Goal: Share content: Share content

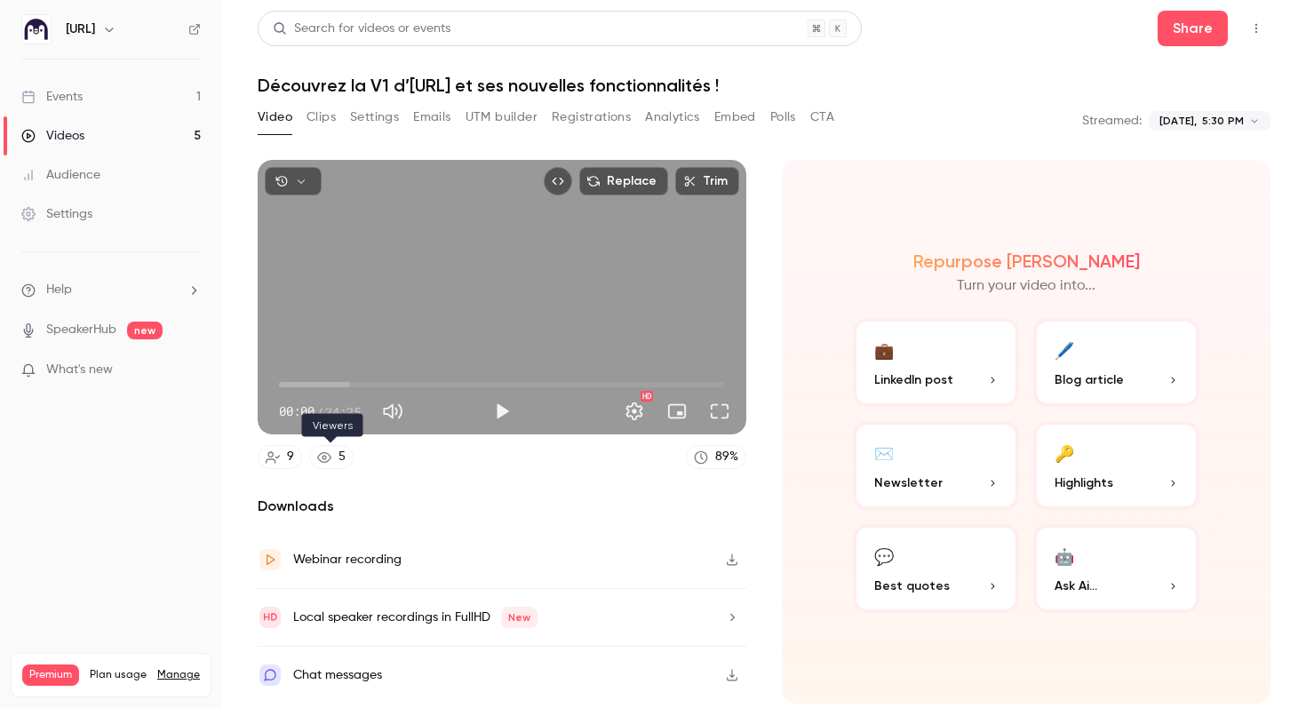
click at [331, 458] on link "5" at bounding box center [331, 457] width 44 height 24
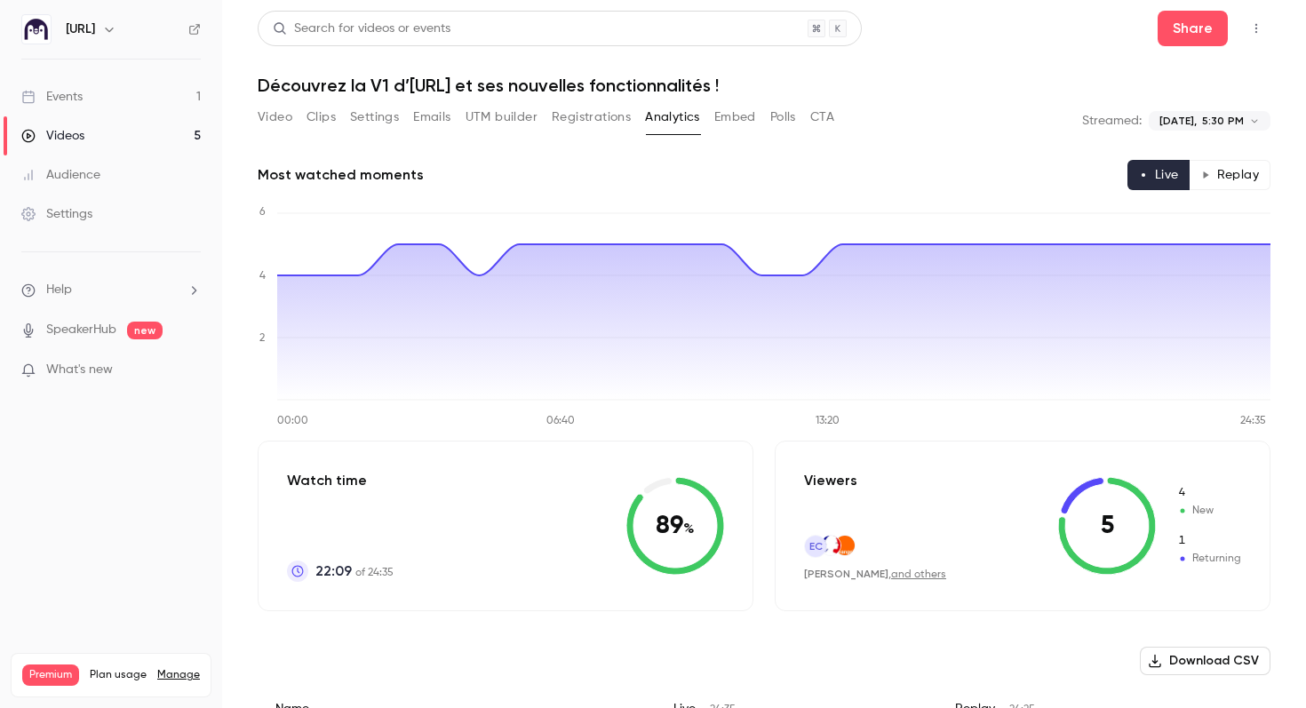
click at [729, 118] on button "Embed" at bounding box center [736, 117] width 42 height 28
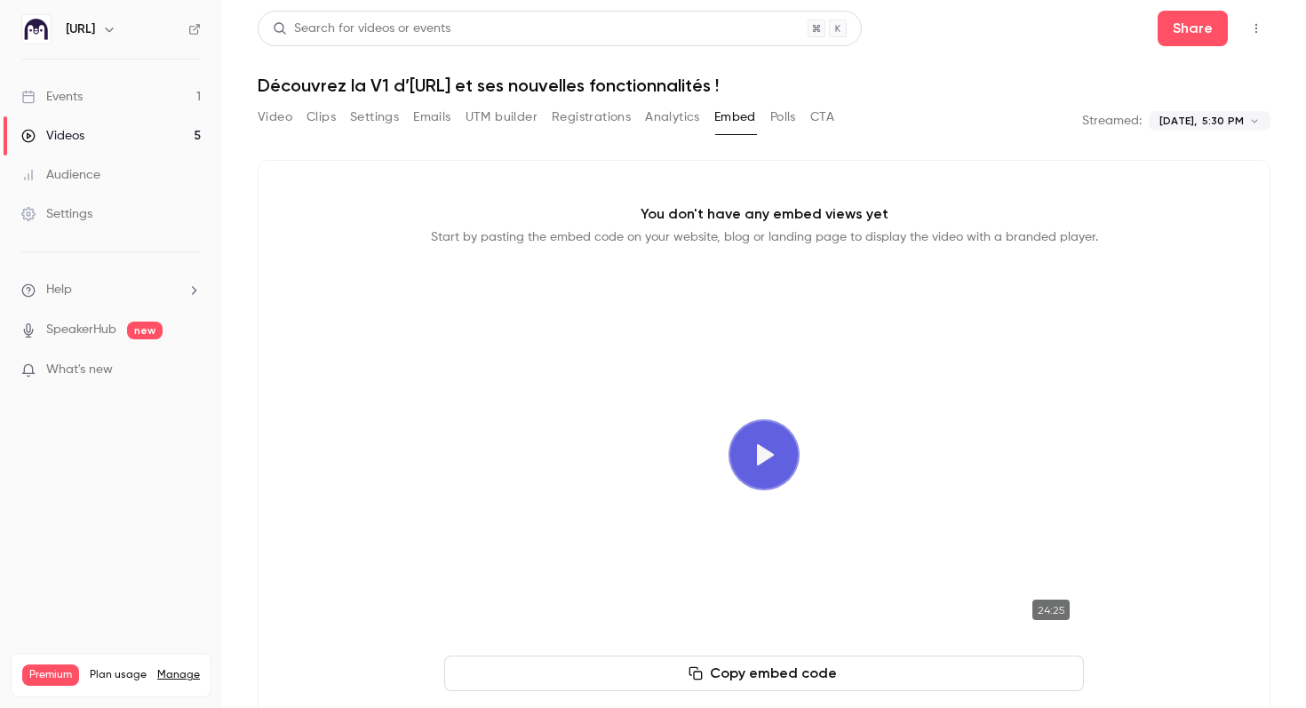
scroll to position [55, 0]
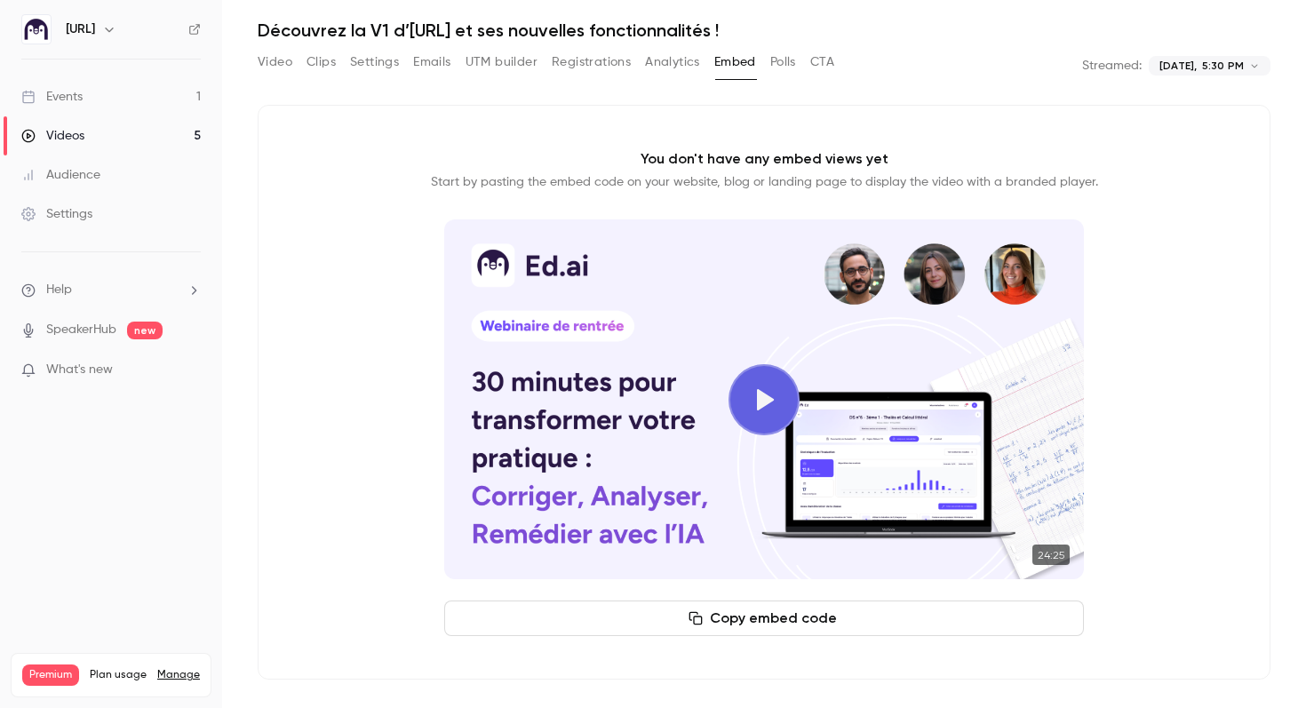
click at [756, 393] on button "Play video" at bounding box center [764, 399] width 71 height 71
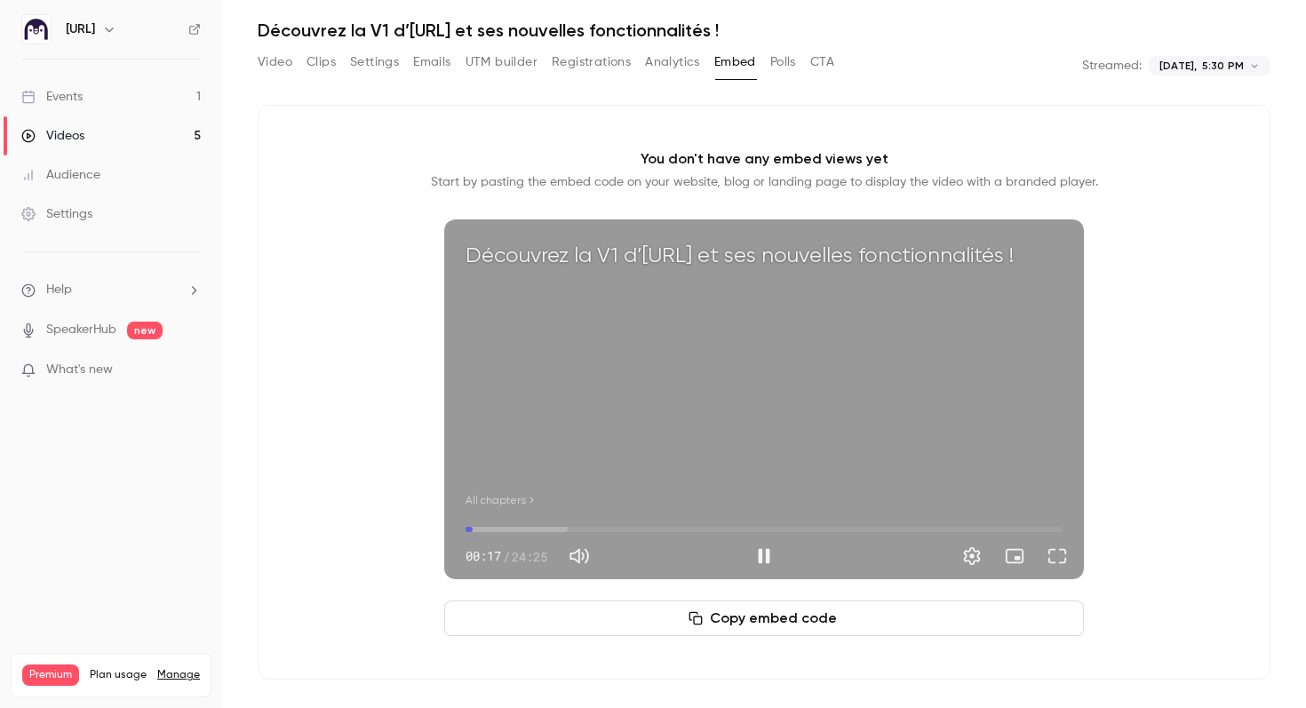
click at [713, 579] on div "Découvrez la V1 d’[URL] et ses nouvelles fonctionnalités ! All chapters 00:17 0…" at bounding box center [764, 428] width 640 height 417
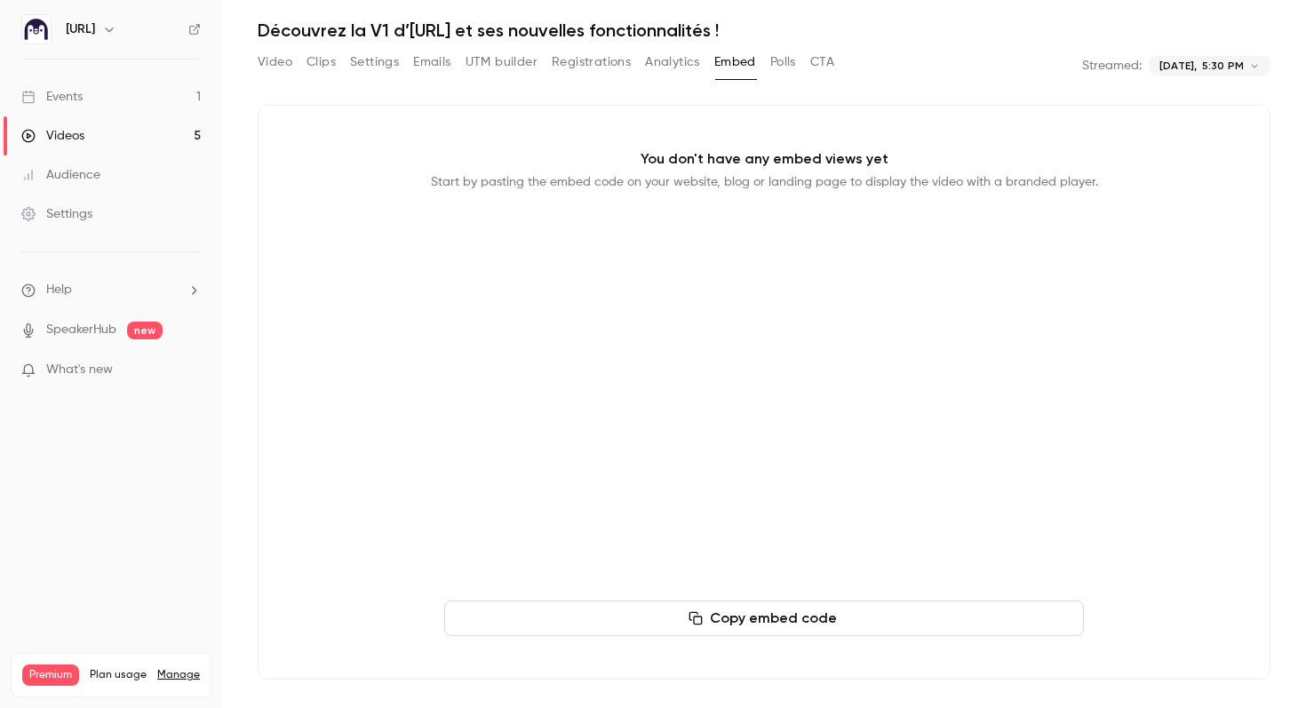
click at [657, 580] on div "Découvrez la V1 d’[URL] et ses nouvelles fonctionnalités ! All chapters 00:18 0…" at bounding box center [764, 428] width 640 height 417
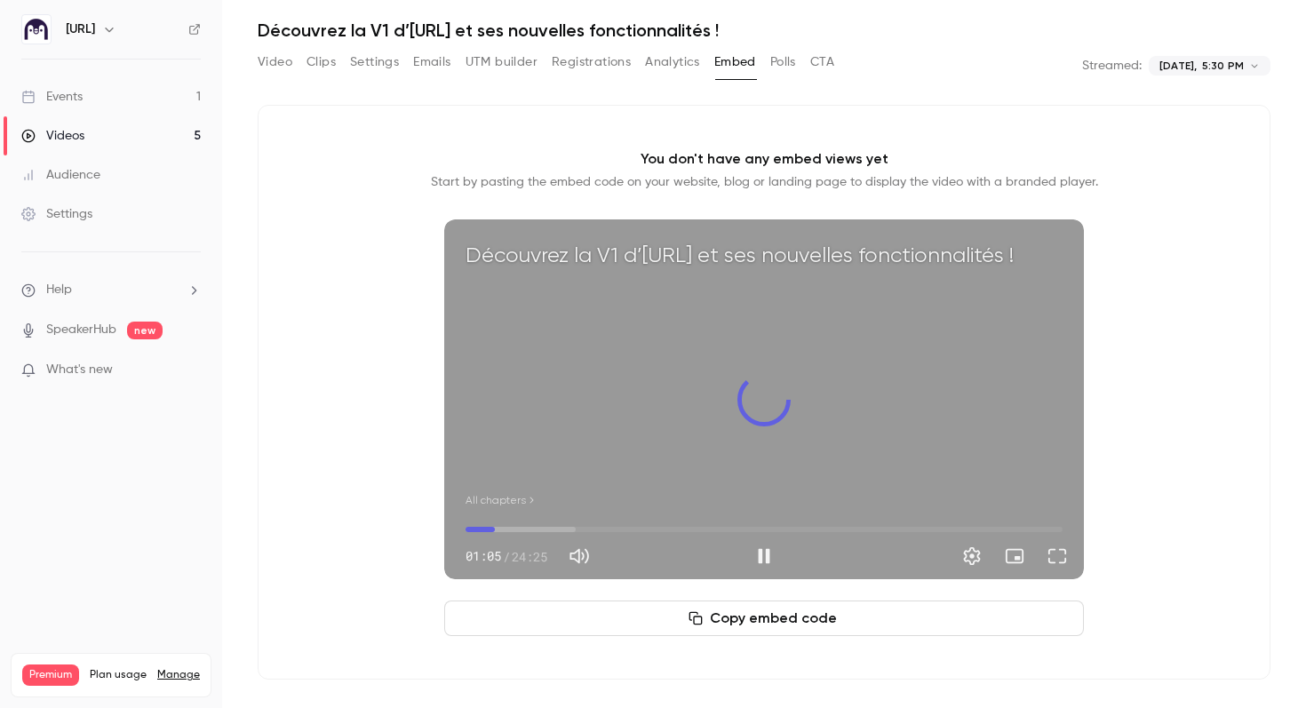
drag, startPoint x: 483, startPoint y: 531, endPoint x: 498, endPoint y: 531, distance: 14.2
click at [498, 531] on span "01:12" at bounding box center [494, 529] width 5 height 5
click at [507, 531] on span "01:38" at bounding box center [505, 529] width 5 height 5
click at [515, 531] on span "01:53" at bounding box center [511, 529] width 5 height 5
click at [516, 531] on span "02:02" at bounding box center [515, 529] width 5 height 5
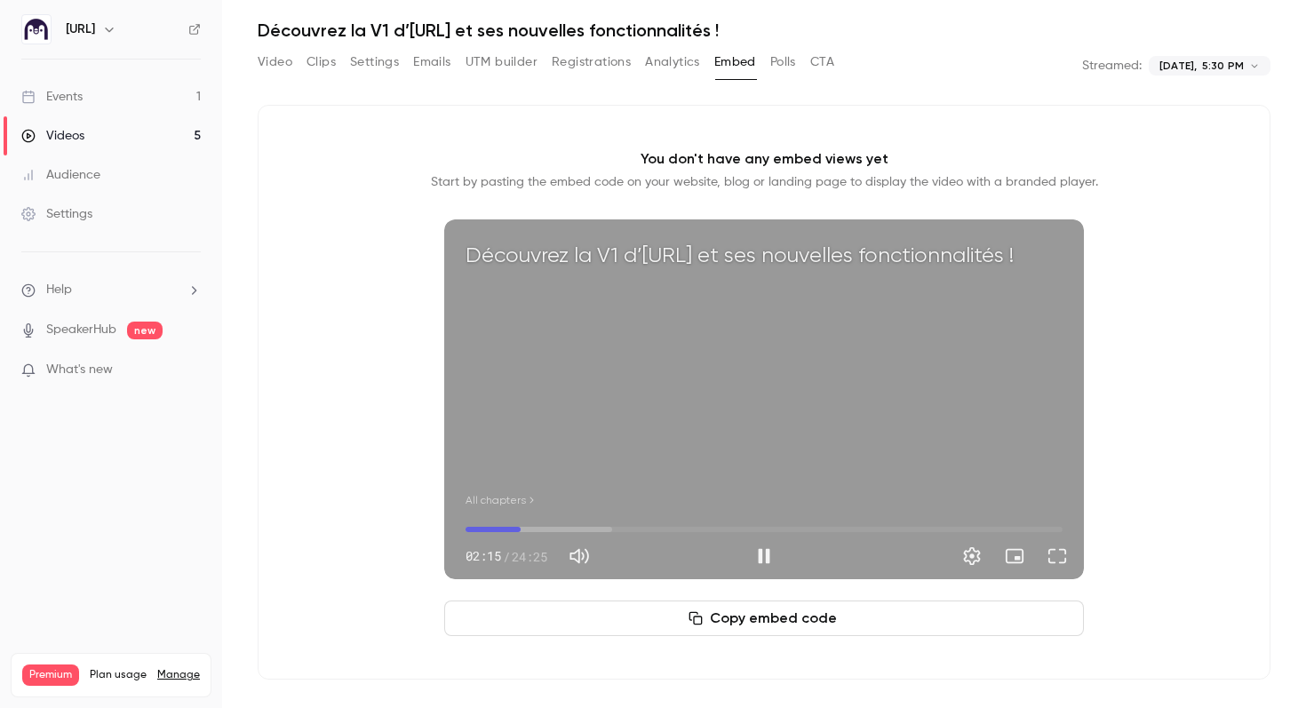
click at [522, 531] on span "02:15" at bounding box center [520, 529] width 5 height 5
click at [529, 530] on span "02:30" at bounding box center [526, 529] width 5 height 5
click at [538, 529] on span "02:56" at bounding box center [537, 529] width 5 height 5
drag, startPoint x: 538, startPoint y: 529, endPoint x: 550, endPoint y: 529, distance: 12.4
click at [550, 529] on span "03:25" at bounding box center [549, 529] width 5 height 5
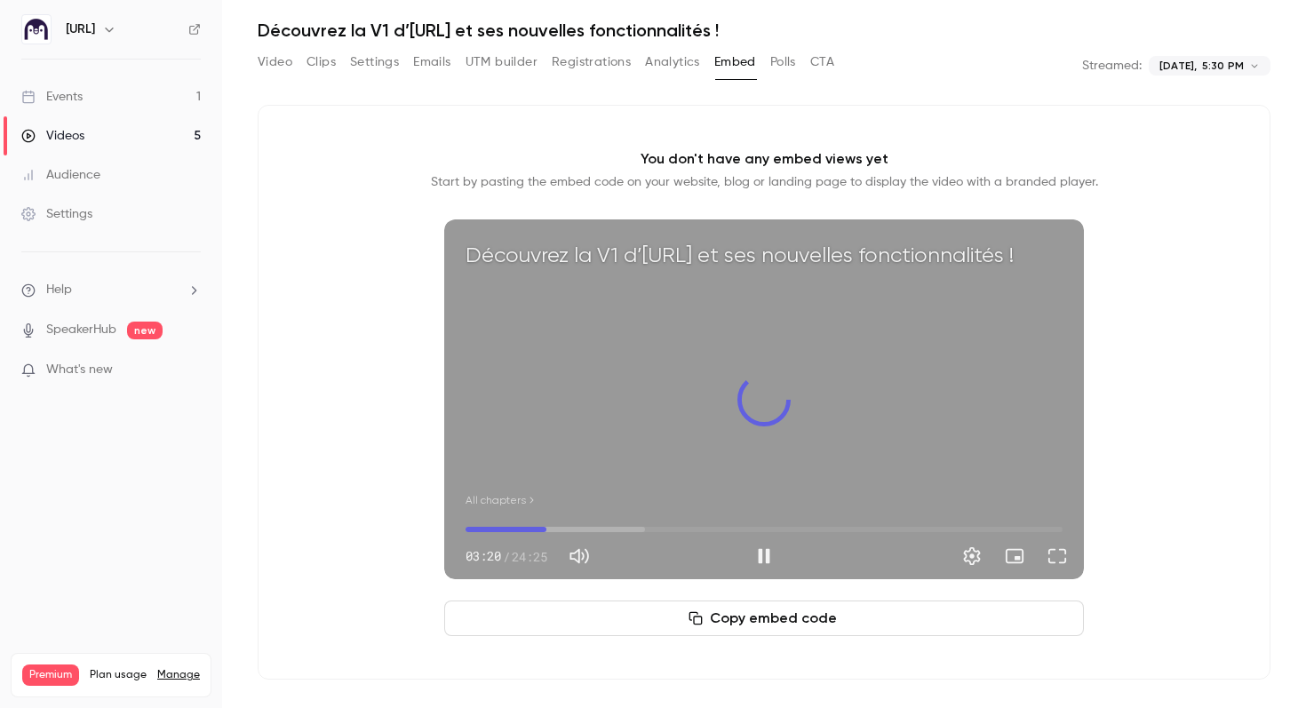
click at [547, 529] on span "03:18" at bounding box center [546, 529] width 5 height 5
click at [543, 529] on span "03:09" at bounding box center [542, 529] width 5 height 5
click at [551, 527] on span "03:29" at bounding box center [550, 529] width 5 height 5
click at [556, 527] on span "03:42" at bounding box center [556, 529] width 5 height 5
click at [561, 527] on span "03:51" at bounding box center [559, 529] width 5 height 5
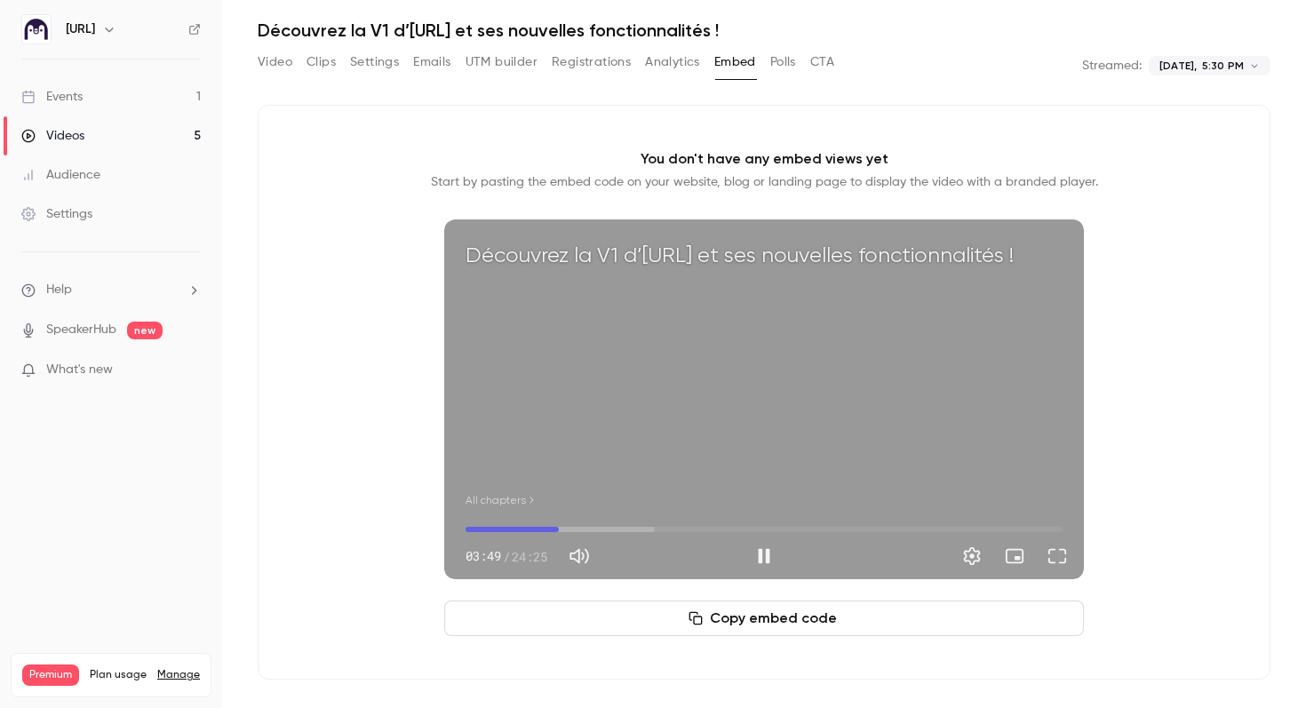
click at [559, 527] on span "03:49" at bounding box center [558, 529] width 5 height 5
click at [588, 529] on span "05:01" at bounding box center [588, 529] width 5 height 5
drag, startPoint x: 588, startPoint y: 529, endPoint x: 656, endPoint y: 528, distance: 67.6
click at [656, 528] on span "07:46" at bounding box center [655, 529] width 5 height 5
drag, startPoint x: 656, startPoint y: 528, endPoint x: 772, endPoint y: 529, distance: 116.4
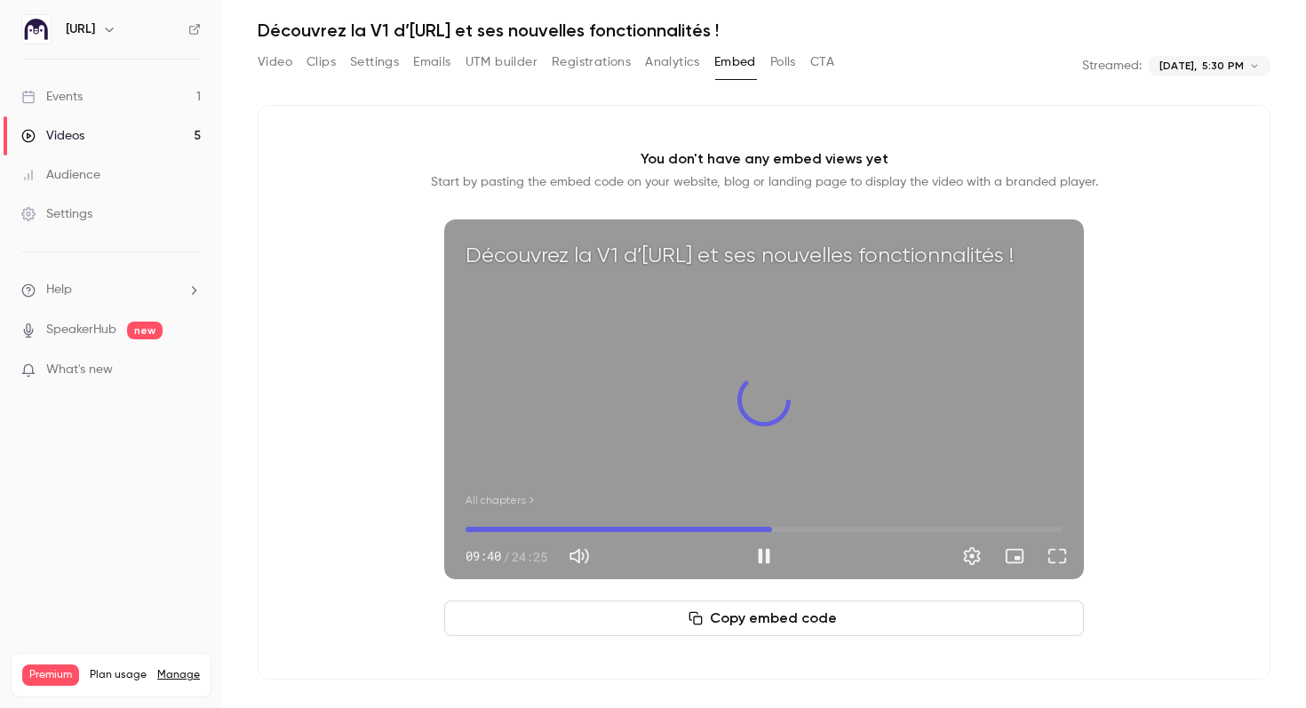
click at [772, 529] on span "12:32" at bounding box center [772, 529] width 5 height 5
drag, startPoint x: 772, startPoint y: 529, endPoint x: 860, endPoint y: 532, distance: 88.1
click at [860, 532] on span "16:04" at bounding box center [858, 529] width 5 height 5
drag, startPoint x: 859, startPoint y: 526, endPoint x: 841, endPoint y: 526, distance: 18.7
click at [844, 527] on span "15:35" at bounding box center [846, 529] width 5 height 5
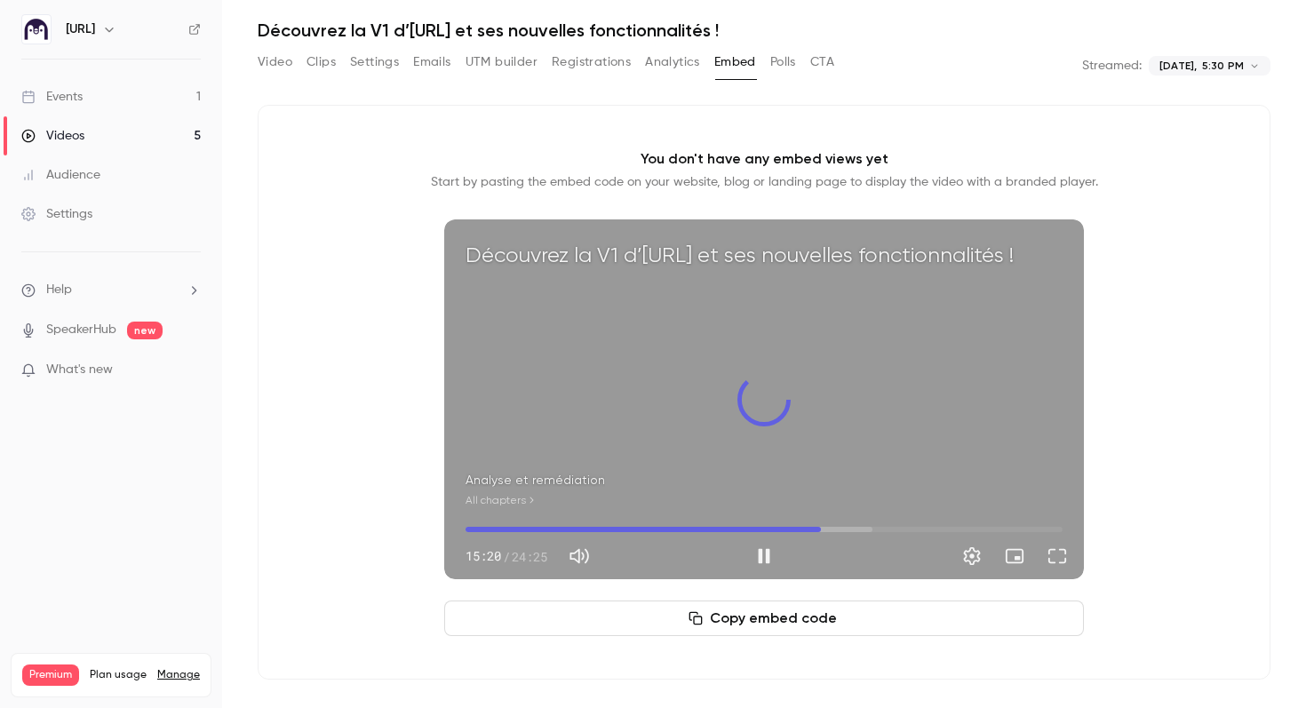
drag, startPoint x: 827, startPoint y: 530, endPoint x: 817, endPoint y: 530, distance: 10.7
click at [819, 530] on span "14:32" at bounding box center [821, 529] width 5 height 5
drag, startPoint x: 817, startPoint y: 530, endPoint x: 801, endPoint y: 530, distance: 16.0
click at [801, 530] on span "13:42" at bounding box center [800, 529] width 5 height 5
drag, startPoint x: 801, startPoint y: 530, endPoint x: 788, endPoint y: 530, distance: 12.4
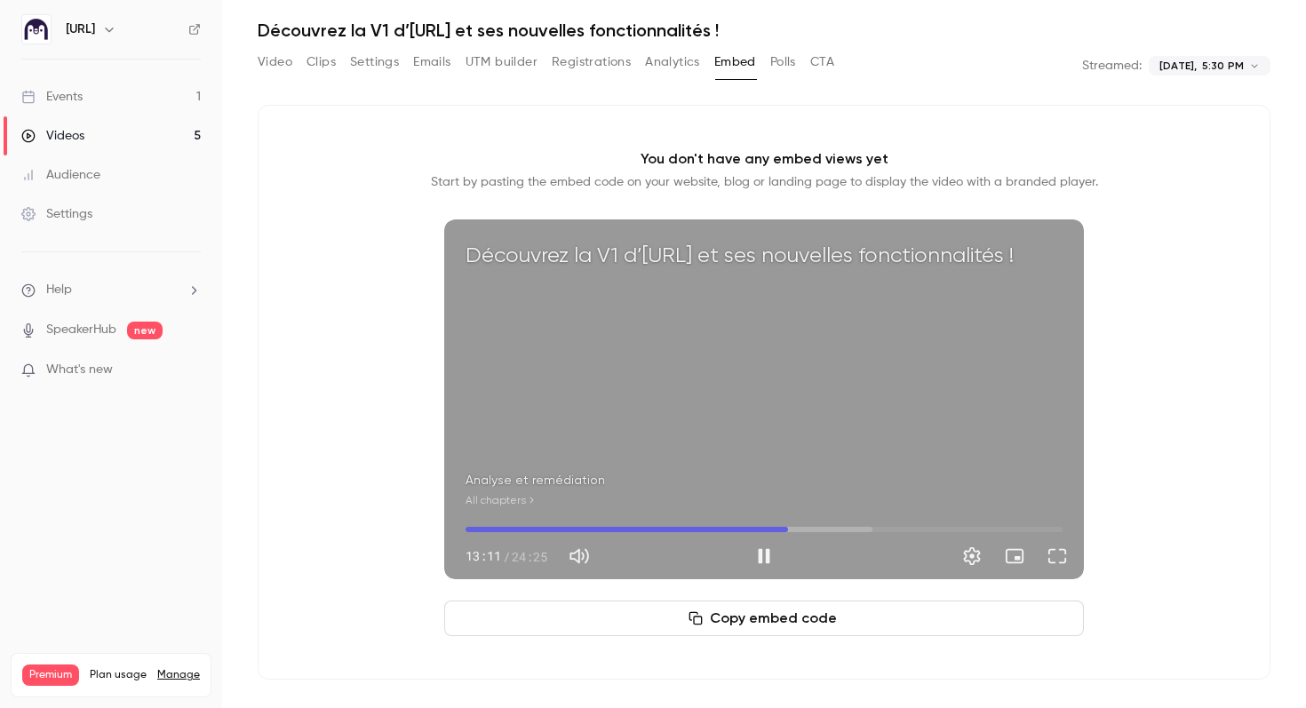
click at [788, 530] on span "13:11" at bounding box center [788, 529] width 5 height 5
click at [793, 530] on span "13:22" at bounding box center [792, 529] width 5 height 5
click at [787, 530] on span "13:07" at bounding box center [786, 529] width 5 height 5
click at [841, 440] on div "Découvrez la V1 d’[URL] et ses nouvelles fonctionnalités ! Analyse et remédiati…" at bounding box center [764, 400] width 640 height 360
click at [763, 562] on button "Play" at bounding box center [765, 557] width 36 height 36
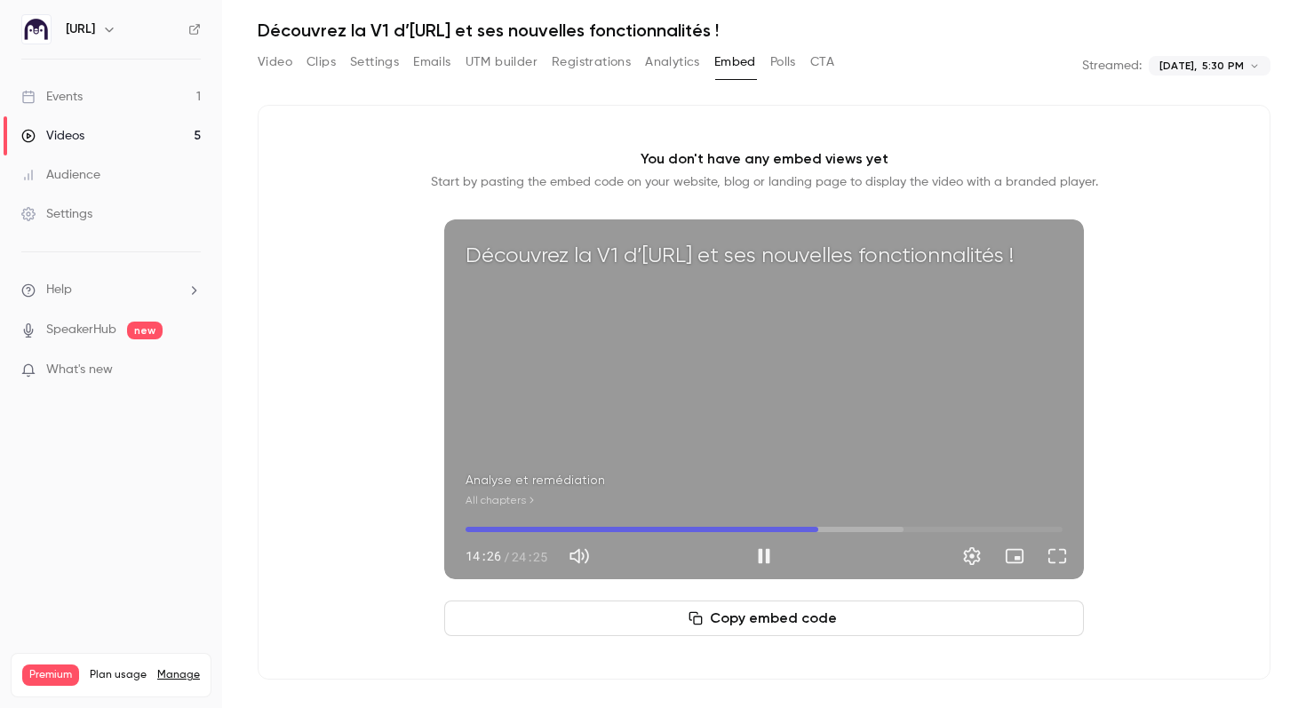
click at [819, 528] on span "14:26" at bounding box center [818, 529] width 5 height 5
click at [834, 527] on span "15:03" at bounding box center [764, 529] width 597 height 28
click at [850, 527] on span "15:42" at bounding box center [764, 529] width 597 height 28
drag, startPoint x: 851, startPoint y: 527, endPoint x: 862, endPoint y: 526, distance: 10.7
click at [862, 527] on span "16:06" at bounding box center [859, 529] width 5 height 5
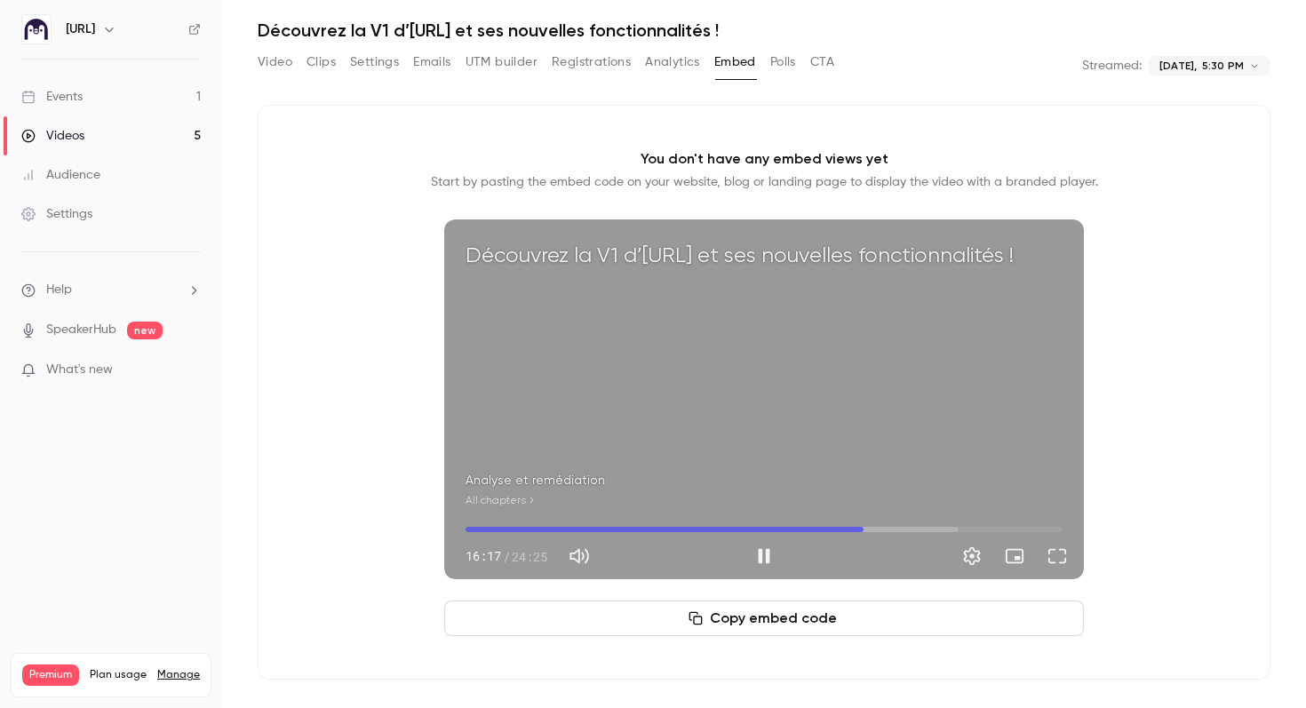
click at [883, 530] on span "16:17" at bounding box center [764, 529] width 597 height 28
click at [895, 528] on span "17:33" at bounding box center [764, 529] width 597 height 28
click at [900, 528] on span "17:46" at bounding box center [900, 529] width 5 height 5
click at [907, 529] on span "18:04" at bounding box center [907, 529] width 5 height 5
click at [924, 524] on span "18:04" at bounding box center [764, 529] width 597 height 28
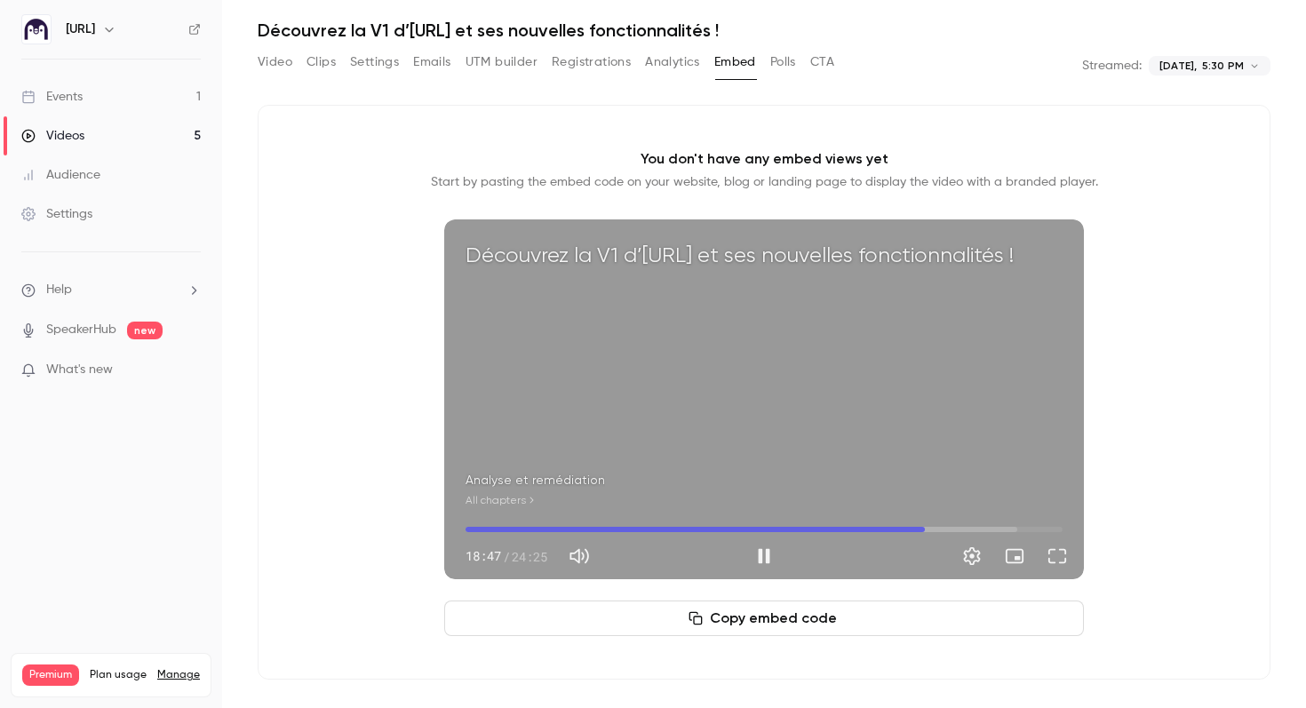
click at [923, 527] on span "18:47" at bounding box center [925, 529] width 5 height 5
click at [916, 527] on span "18:33" at bounding box center [918, 529] width 5 height 5
click at [899, 531] on span "18:15" at bounding box center [764, 529] width 597 height 28
click at [901, 531] on span "17:43" at bounding box center [898, 529] width 5 height 5
click at [907, 531] on span "17:58" at bounding box center [904, 529] width 5 height 5
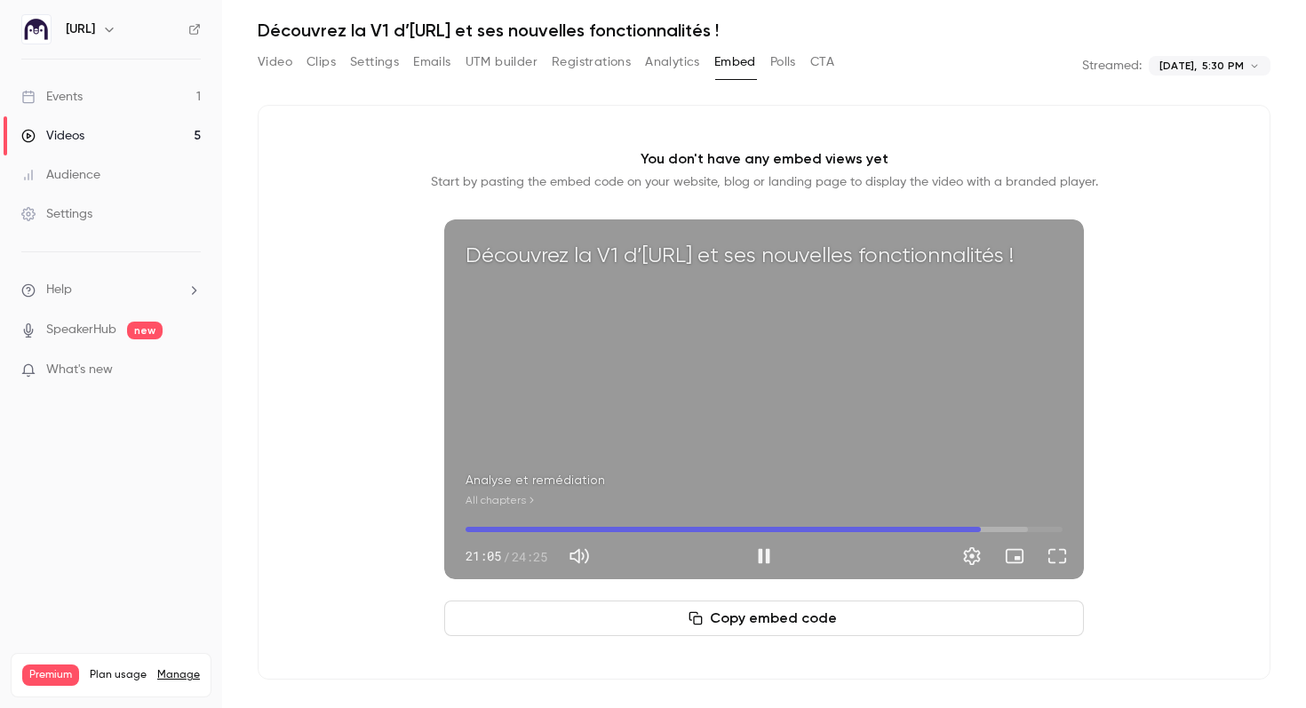
click at [981, 528] on span "21:05" at bounding box center [764, 529] width 597 height 28
click at [998, 531] on span "21:06" at bounding box center [764, 529] width 597 height 28
click at [1011, 527] on span "21:49" at bounding box center [764, 529] width 597 height 28
click at [1025, 528] on span "22:17" at bounding box center [764, 529] width 597 height 28
click at [1046, 529] on span "22:53" at bounding box center [764, 529] width 597 height 28
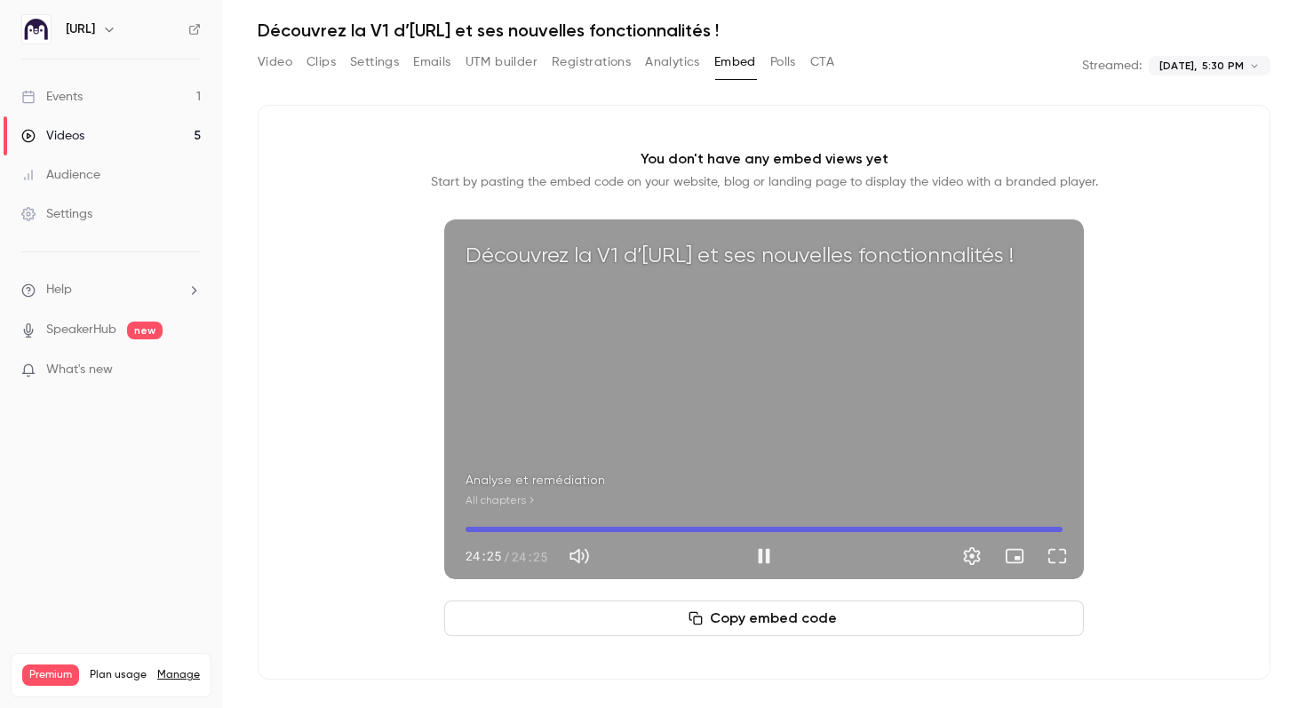
type input "******"
click at [680, 66] on button "Analytics" at bounding box center [672, 62] width 55 height 28
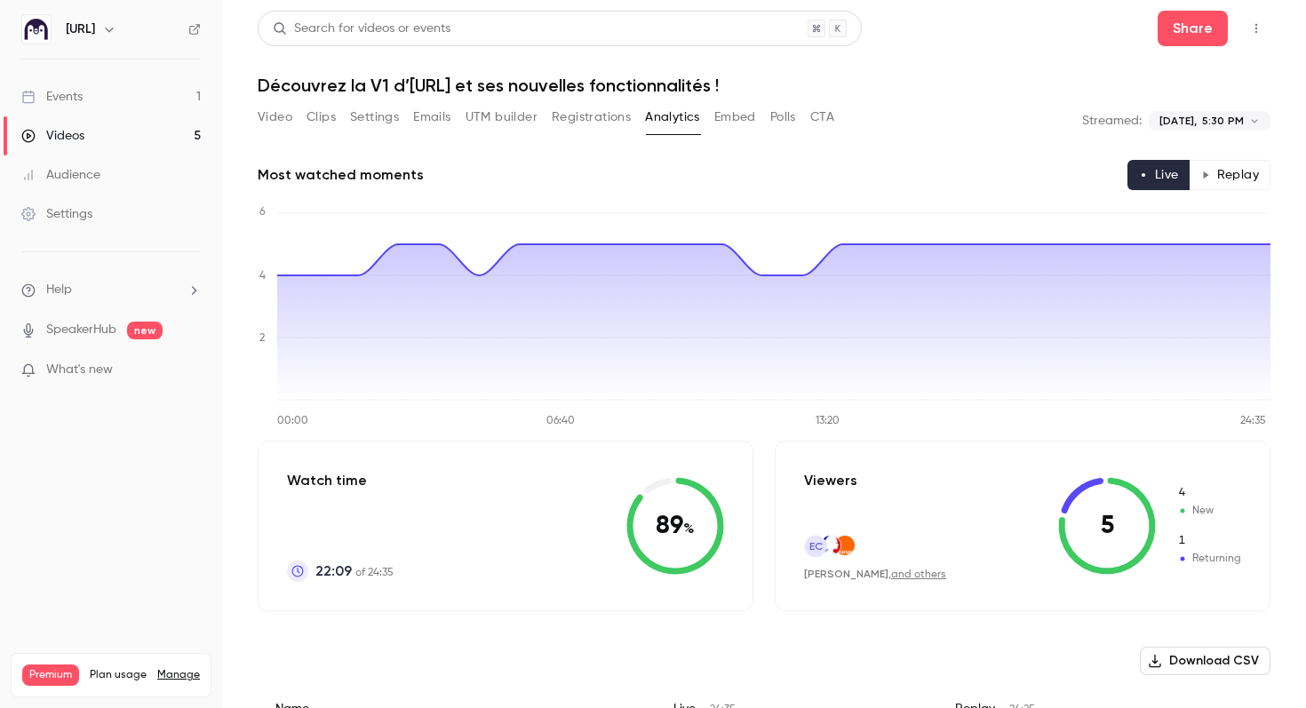
click at [726, 117] on button "Embed" at bounding box center [736, 117] width 42 height 28
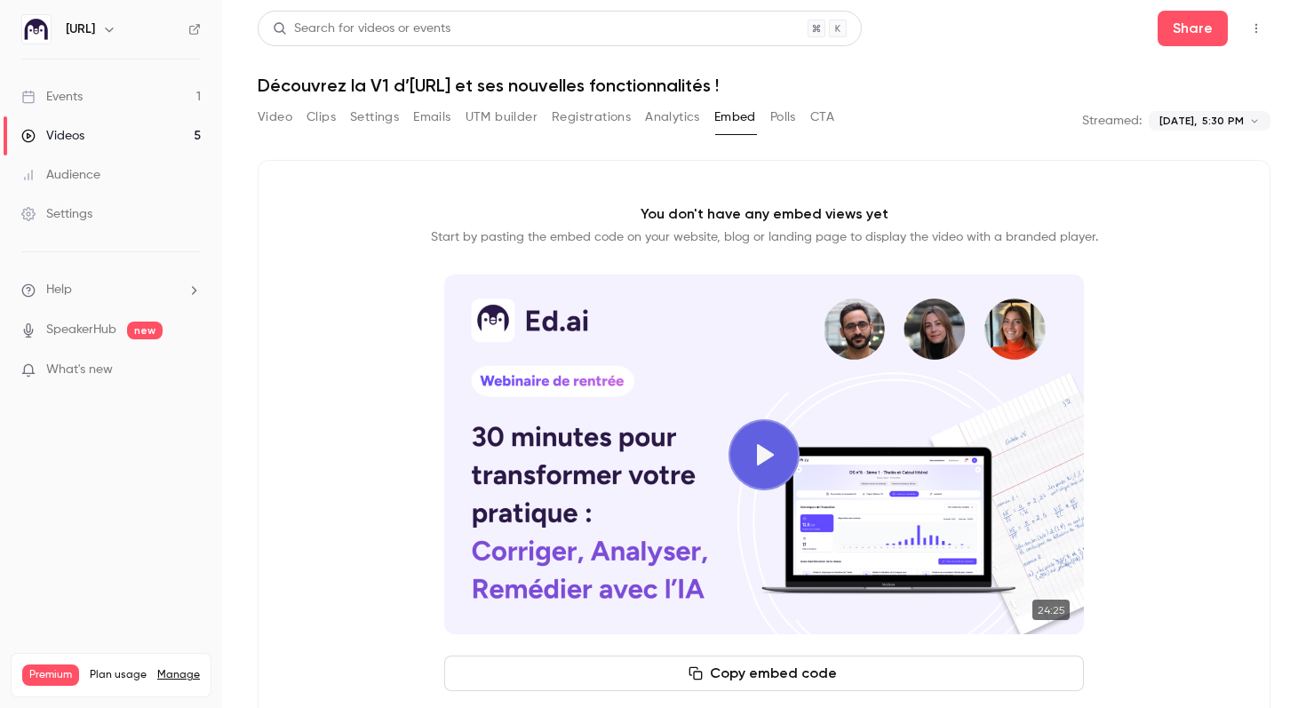
scroll to position [55, 0]
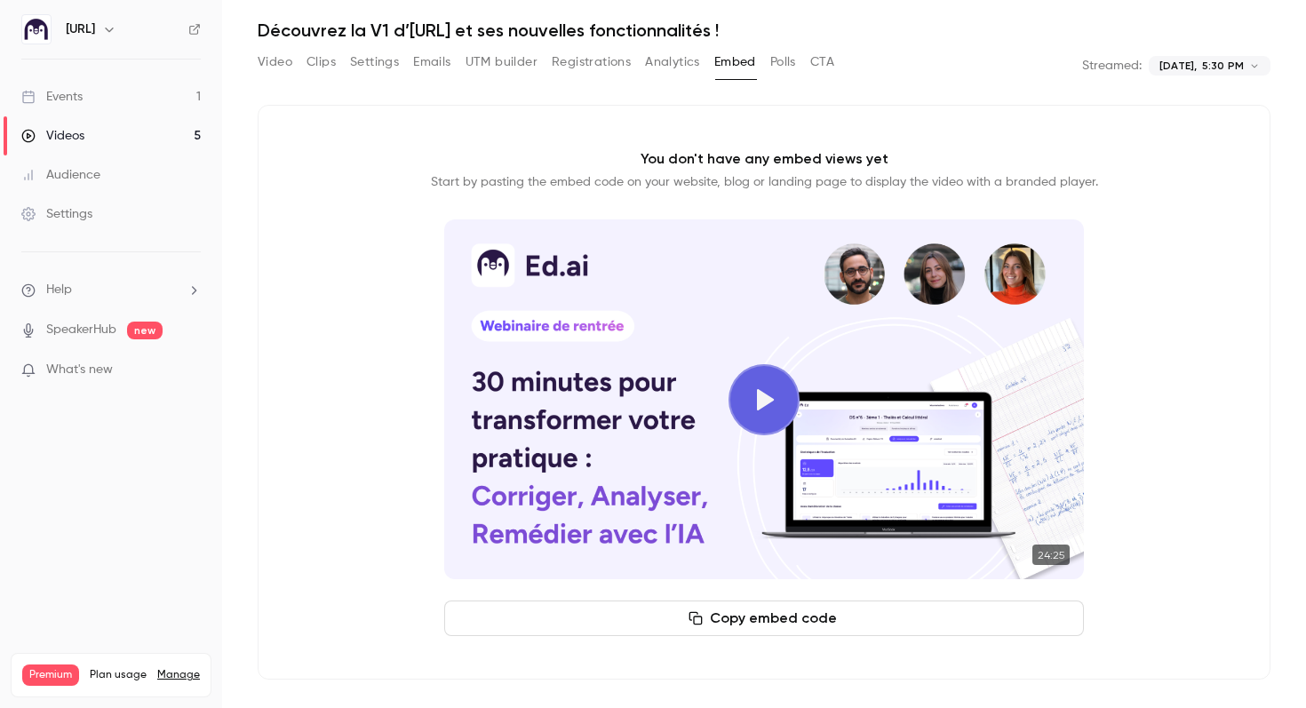
click at [780, 59] on button "Polls" at bounding box center [784, 62] width 26 height 28
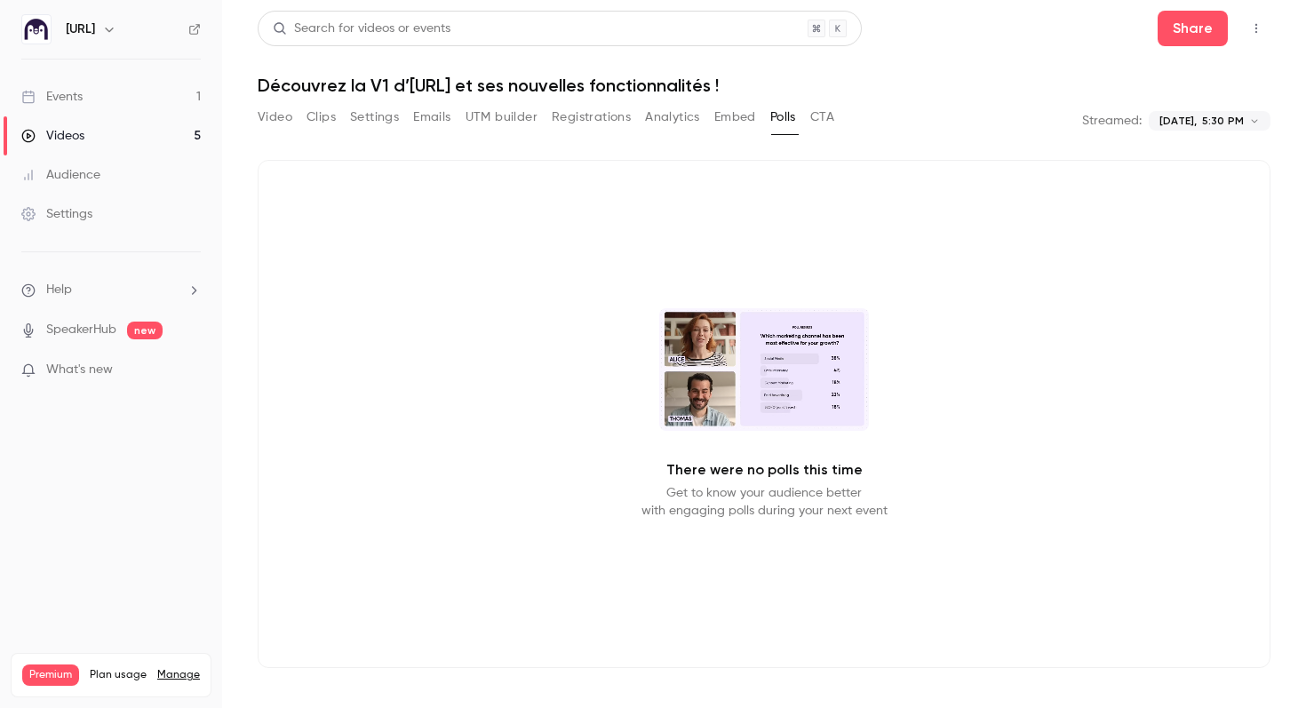
click at [821, 117] on button "CTA" at bounding box center [823, 117] width 24 height 28
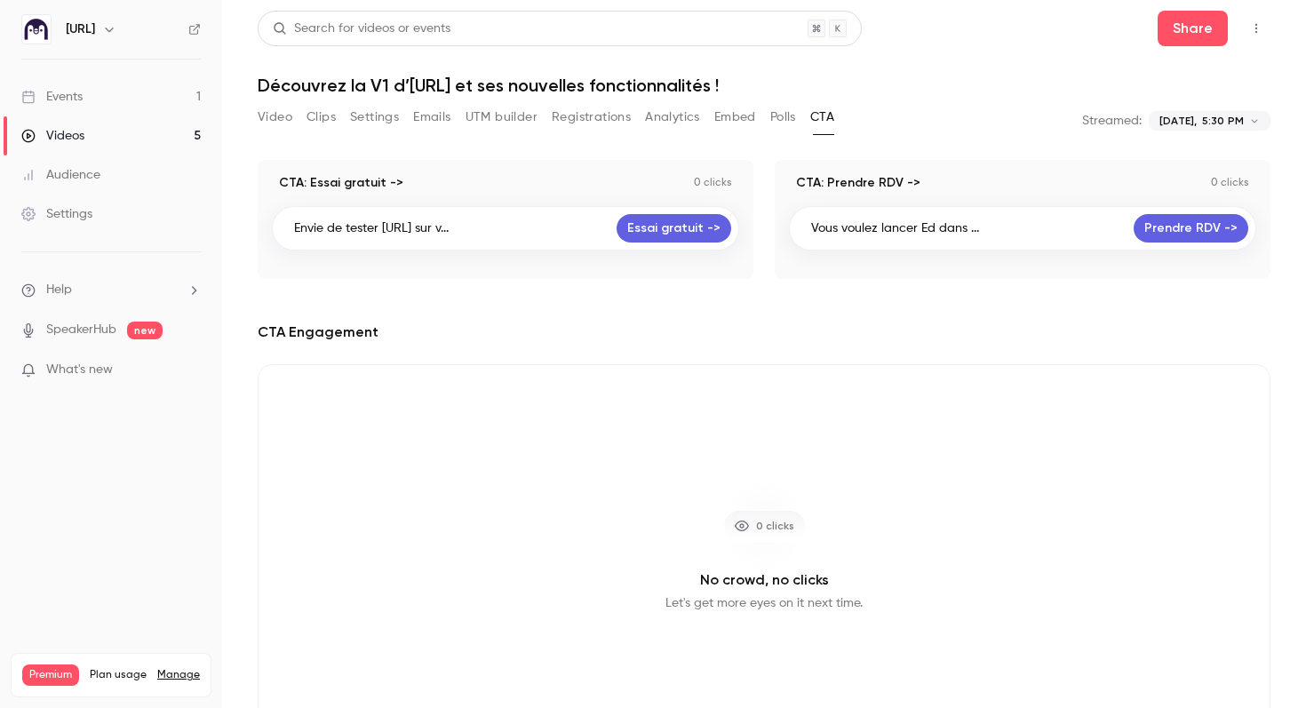
click at [278, 118] on button "Video" at bounding box center [275, 117] width 35 height 28
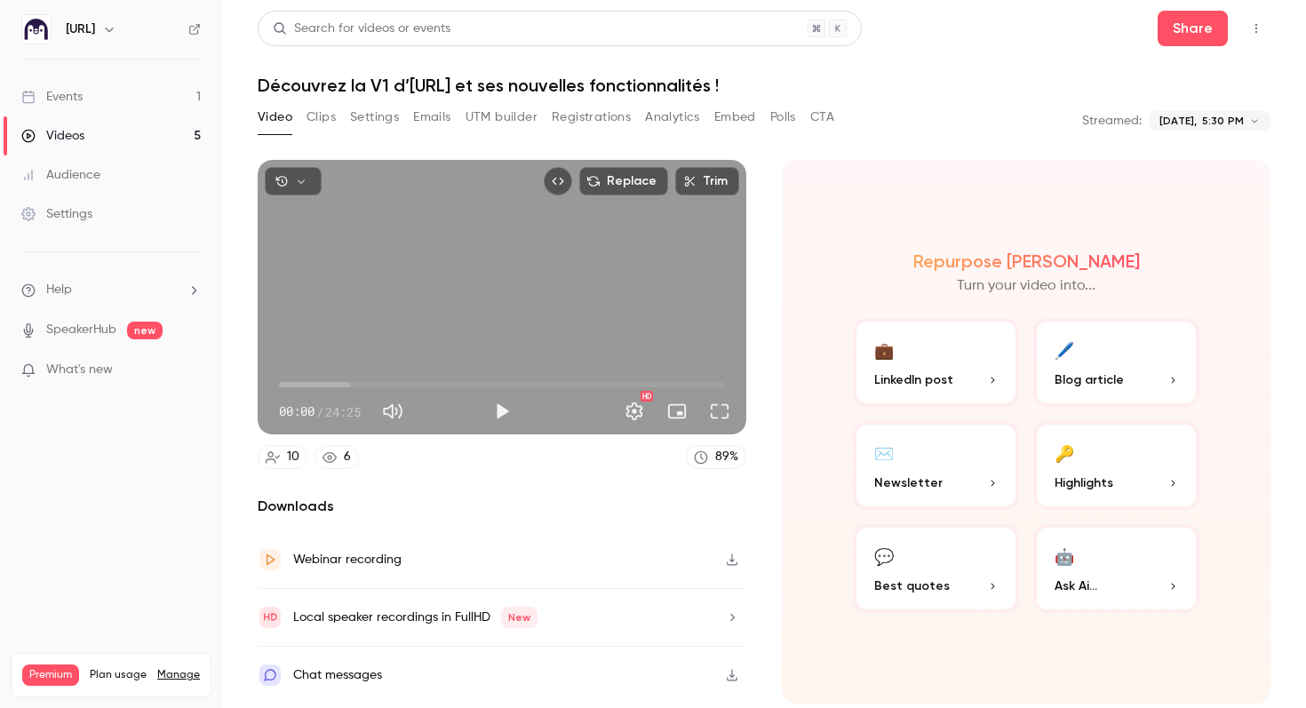
click at [332, 458] on icon at bounding box center [330, 457] width 14 height 11
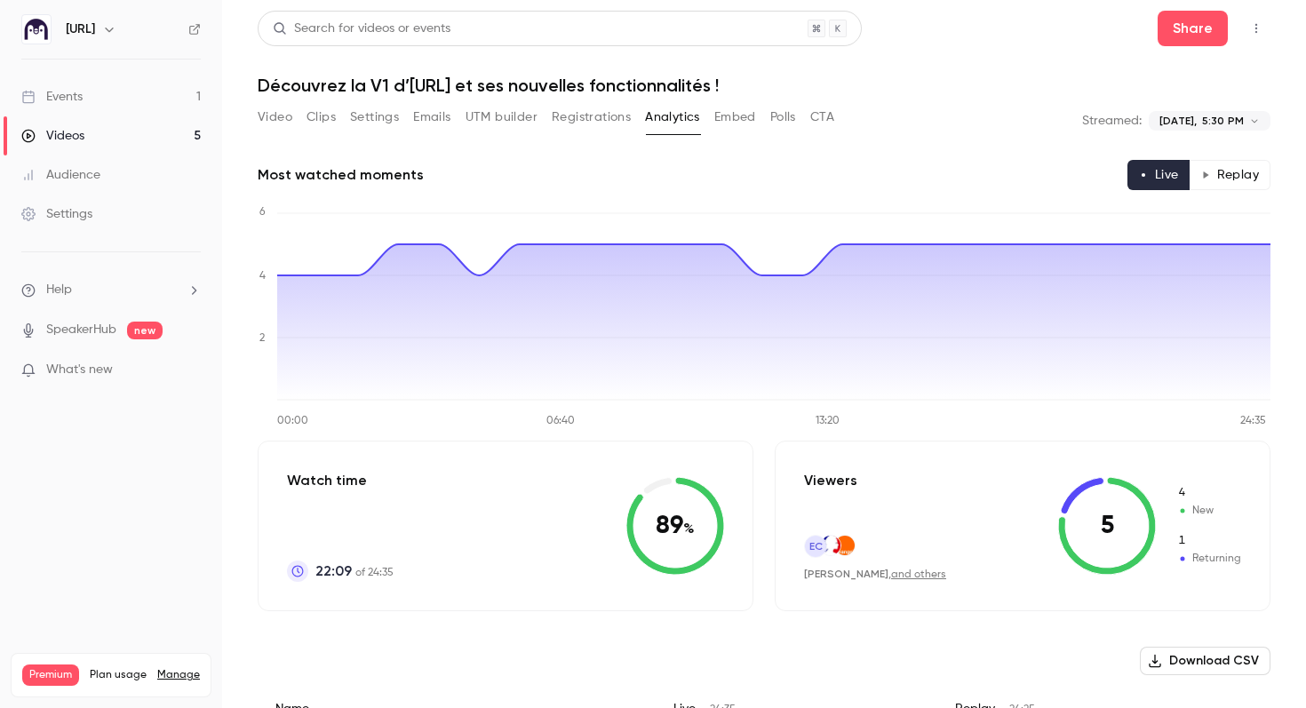
click at [375, 117] on button "Settings" at bounding box center [374, 117] width 49 height 28
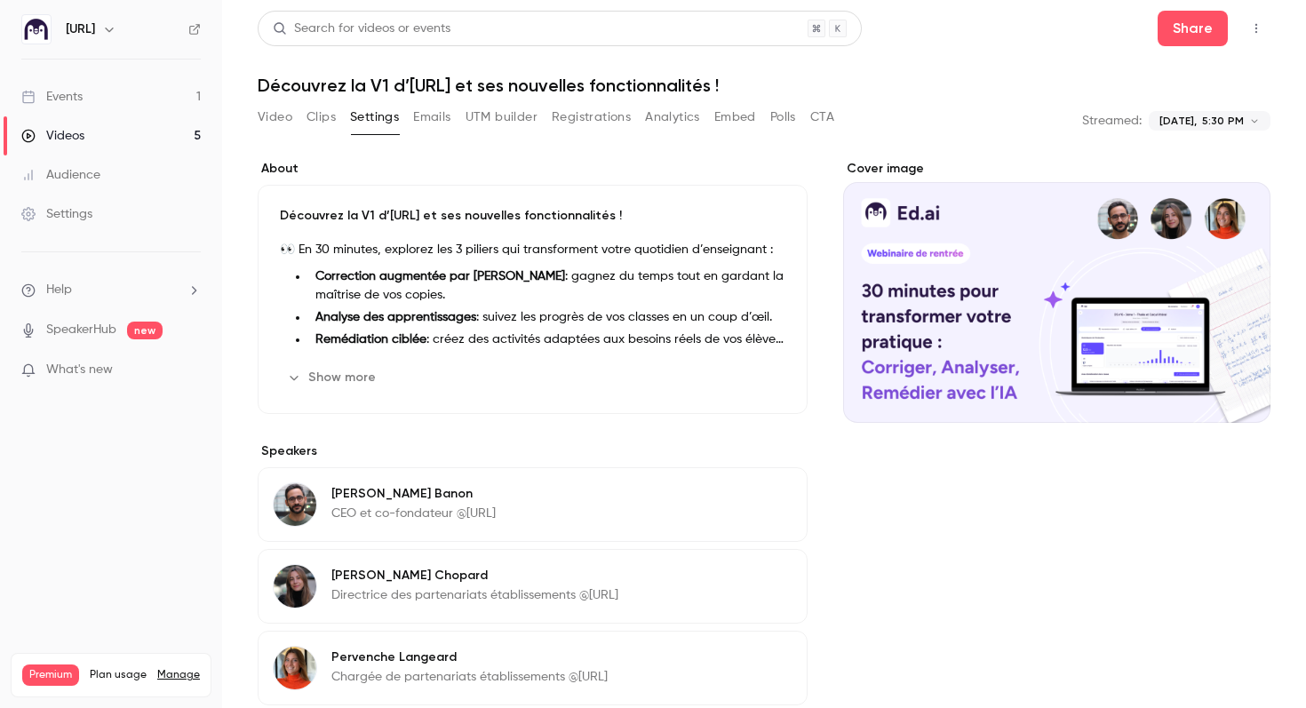
click at [322, 117] on button "Clips" at bounding box center [321, 117] width 29 height 28
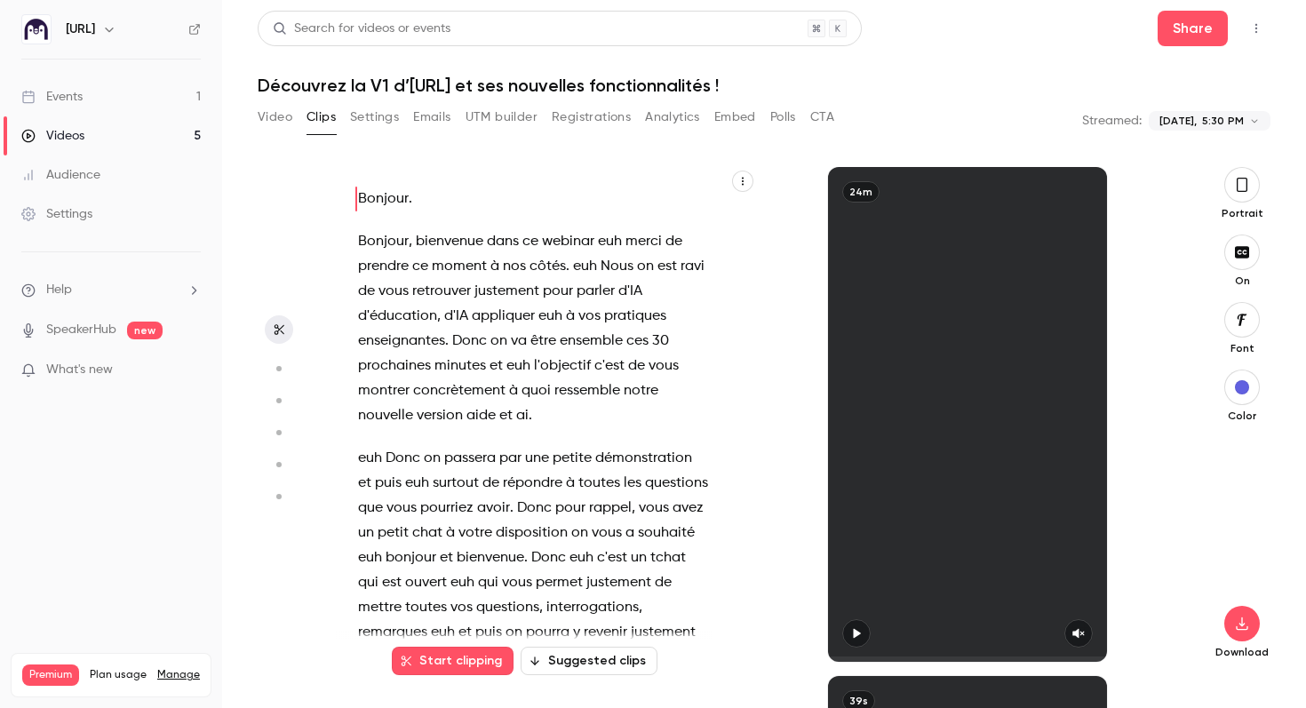
click at [859, 629] on icon "button" at bounding box center [857, 633] width 14 height 12
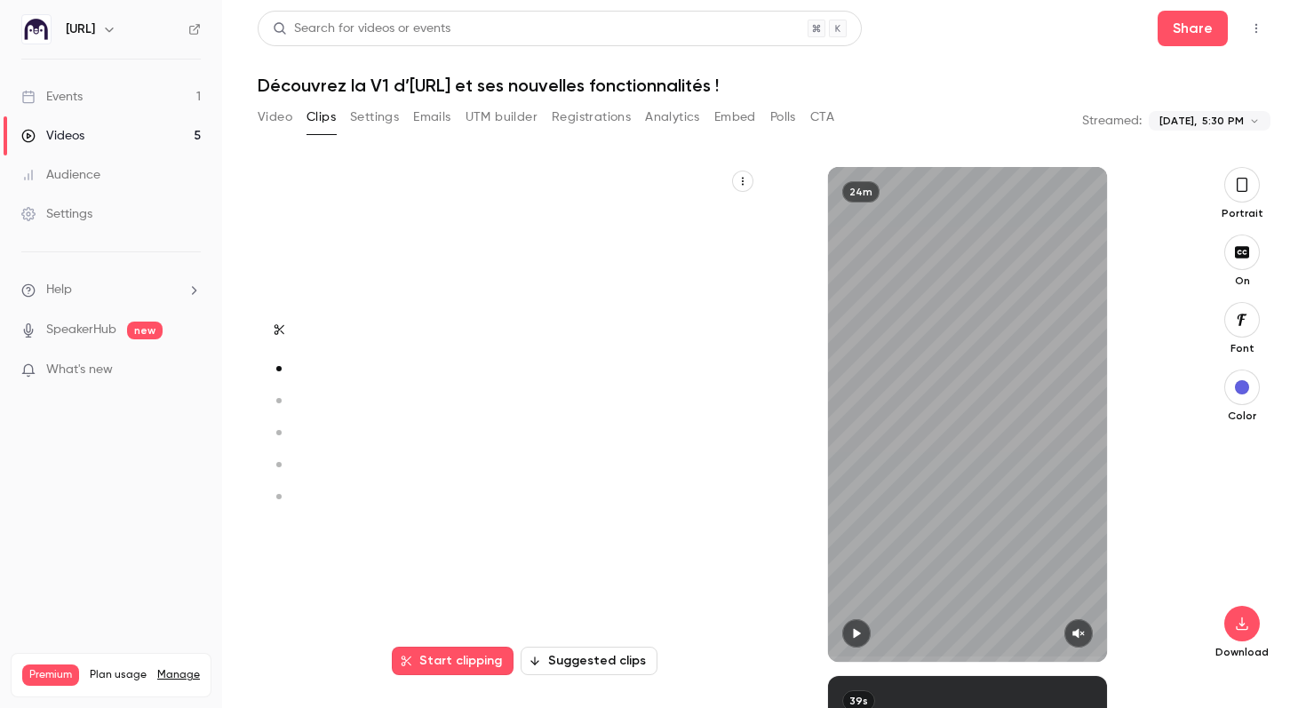
type input "***"
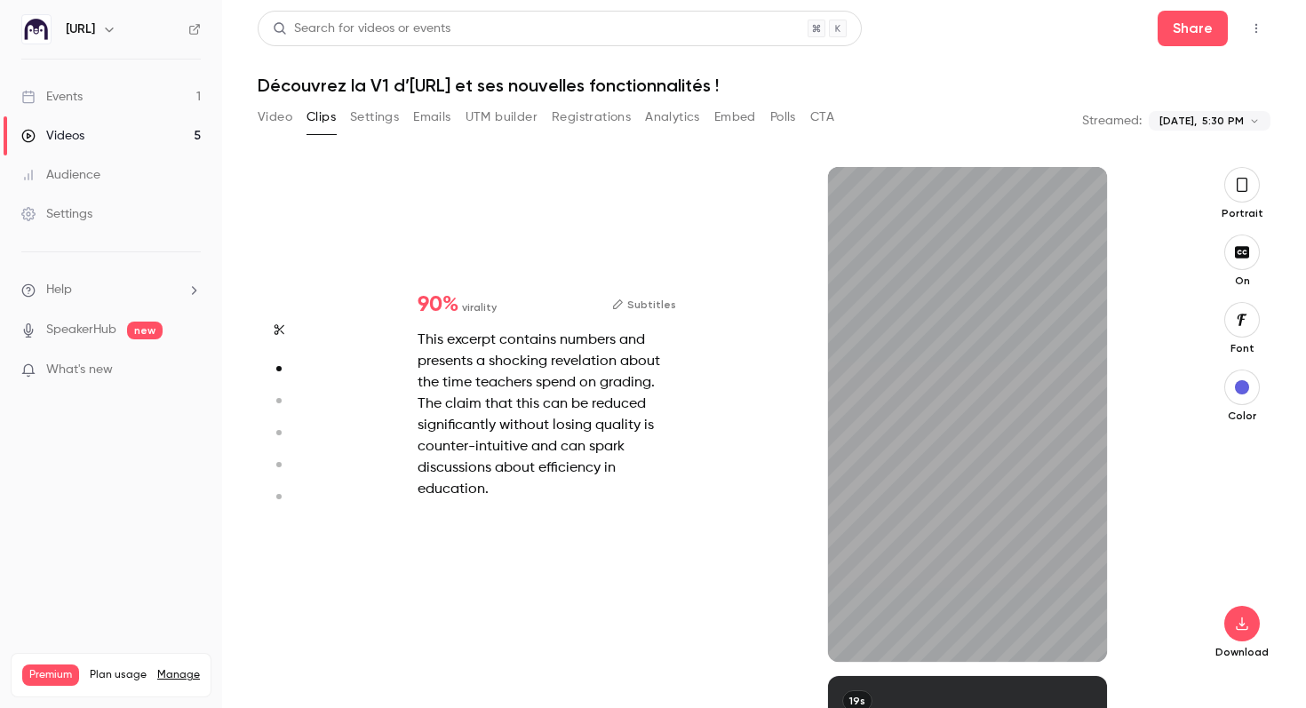
type input "*"
type input "***"
type input "*"
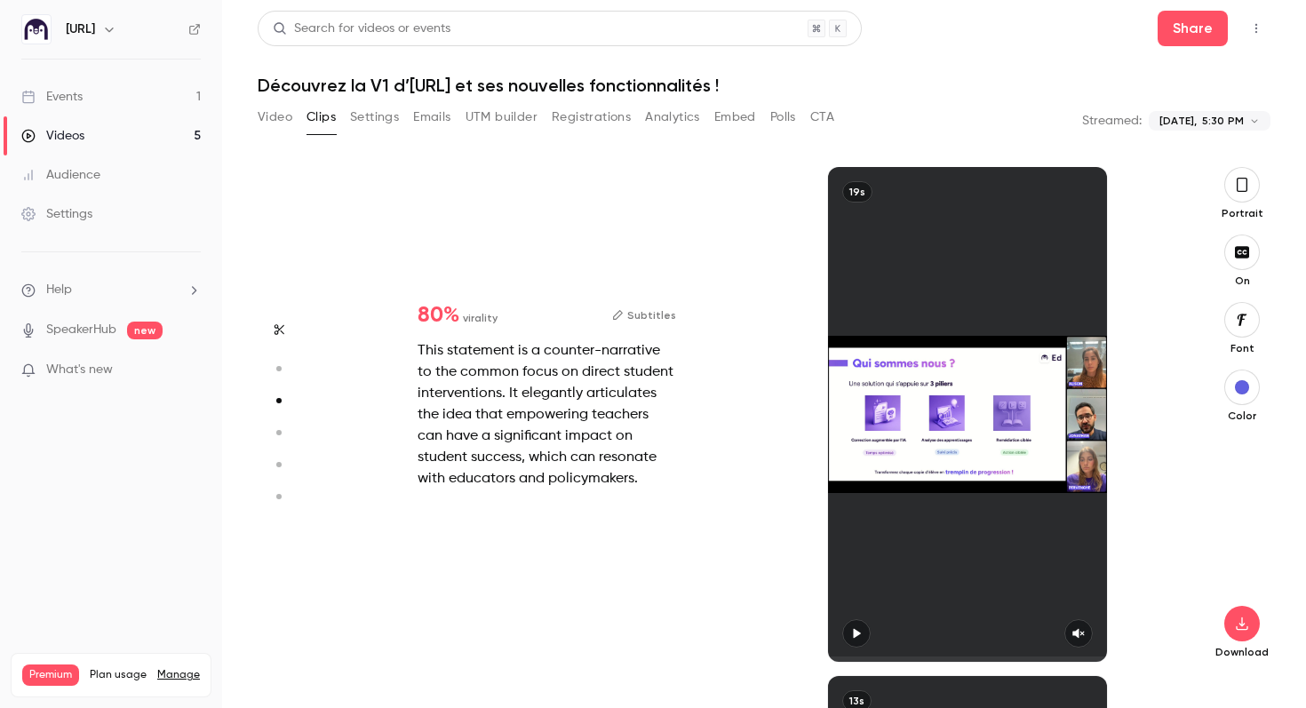
type input "***"
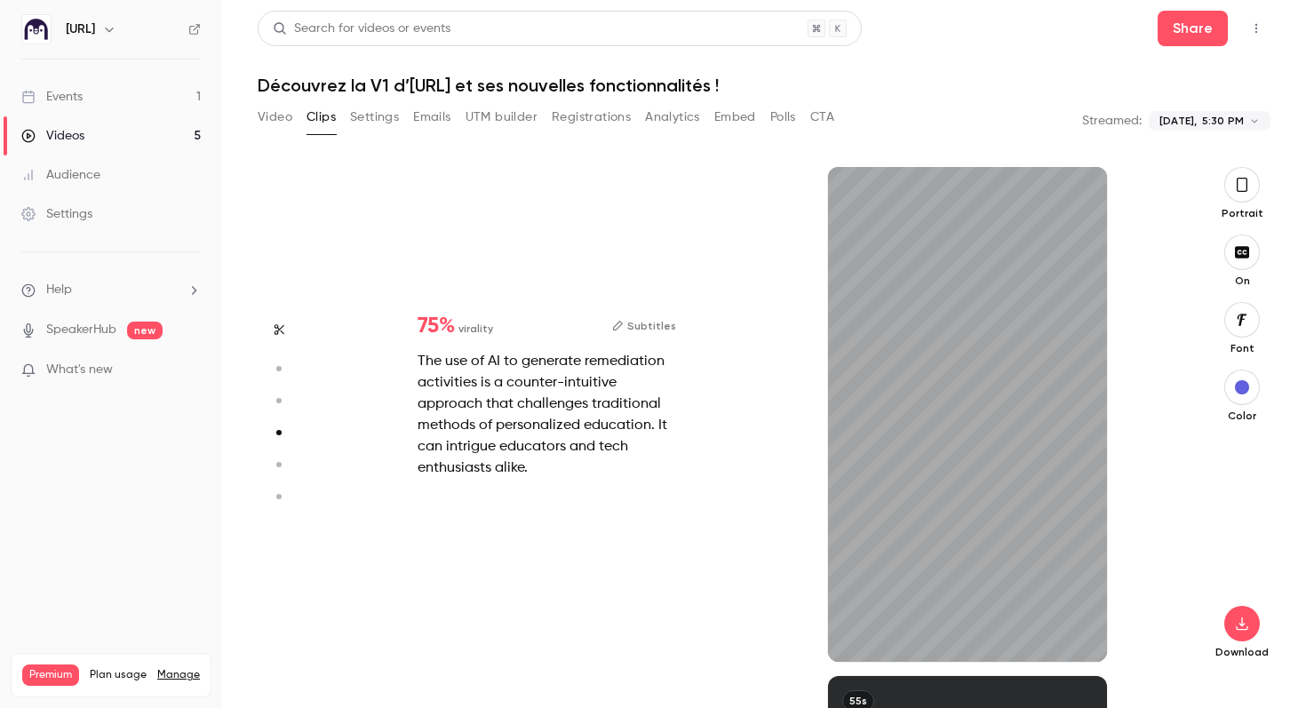
type input "***"
type input "*"
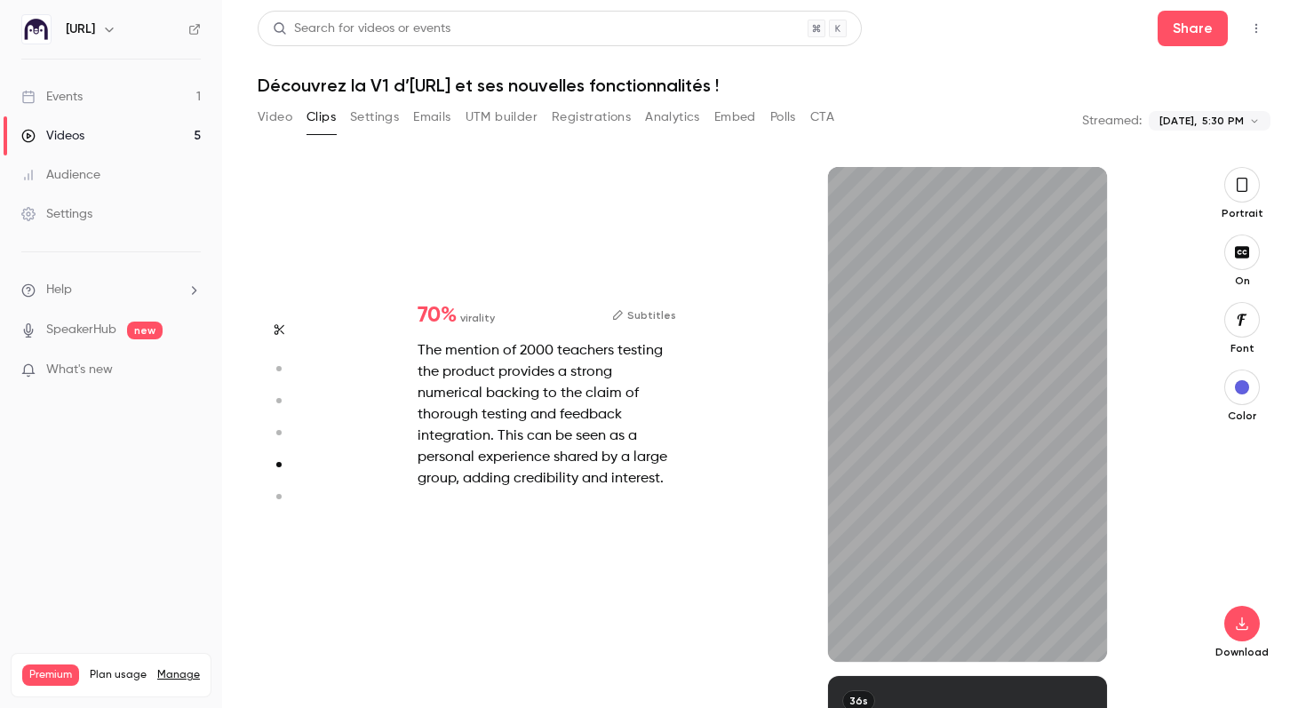
scroll to position [2037, 0]
type input "***"
click at [284, 120] on button "Video" at bounding box center [275, 117] width 35 height 28
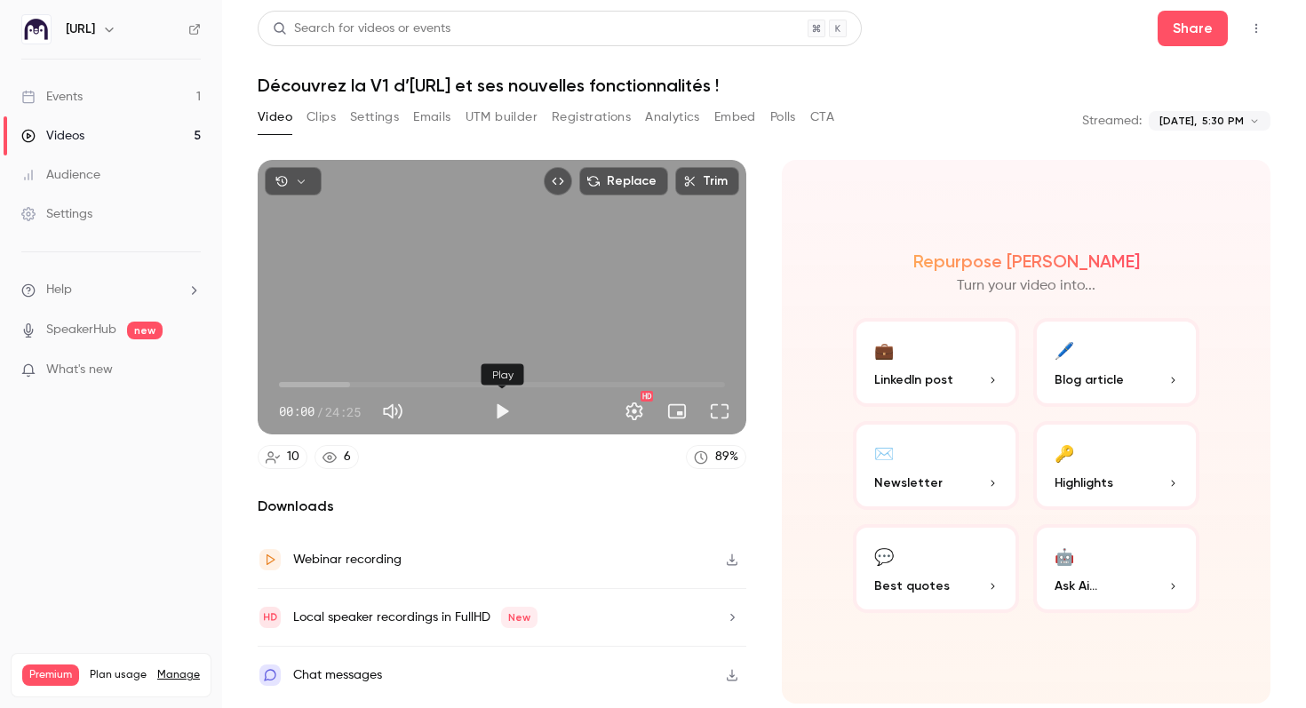
click at [491, 411] on button "Play" at bounding box center [502, 412] width 36 height 36
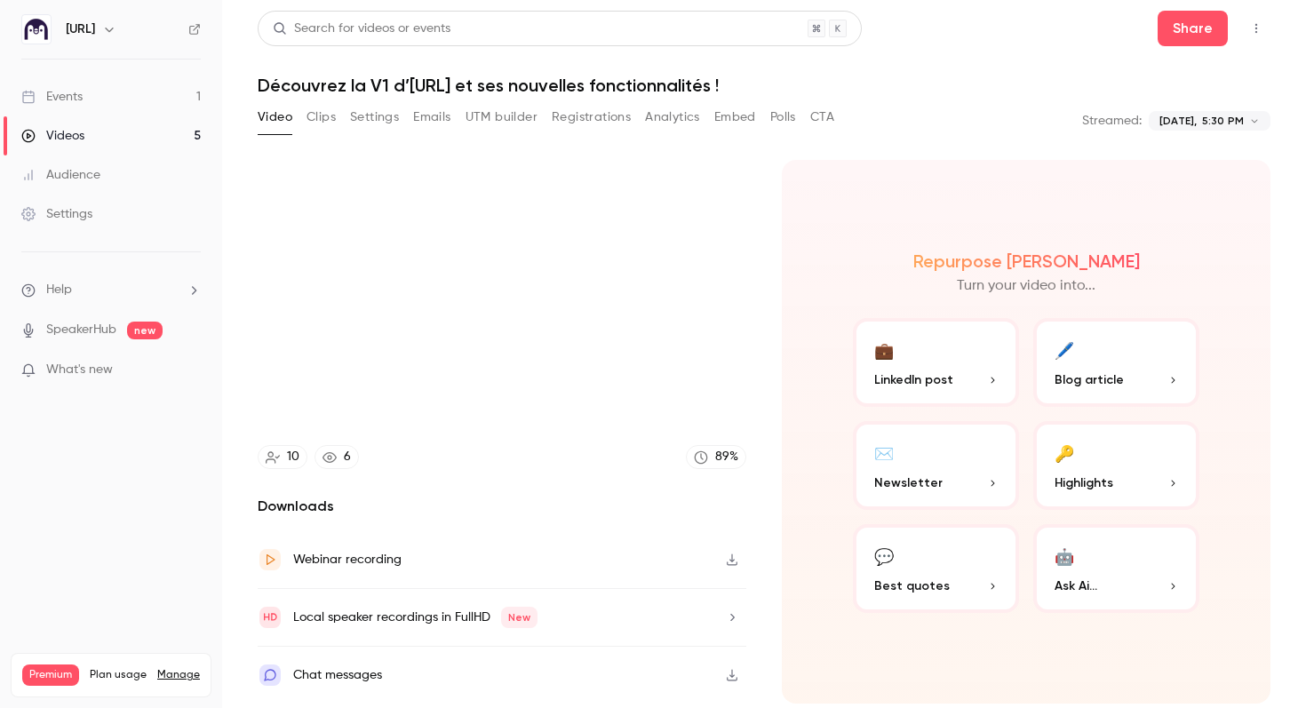
click at [1109, 362] on button "🖊️ Blog article" at bounding box center [1117, 362] width 166 height 89
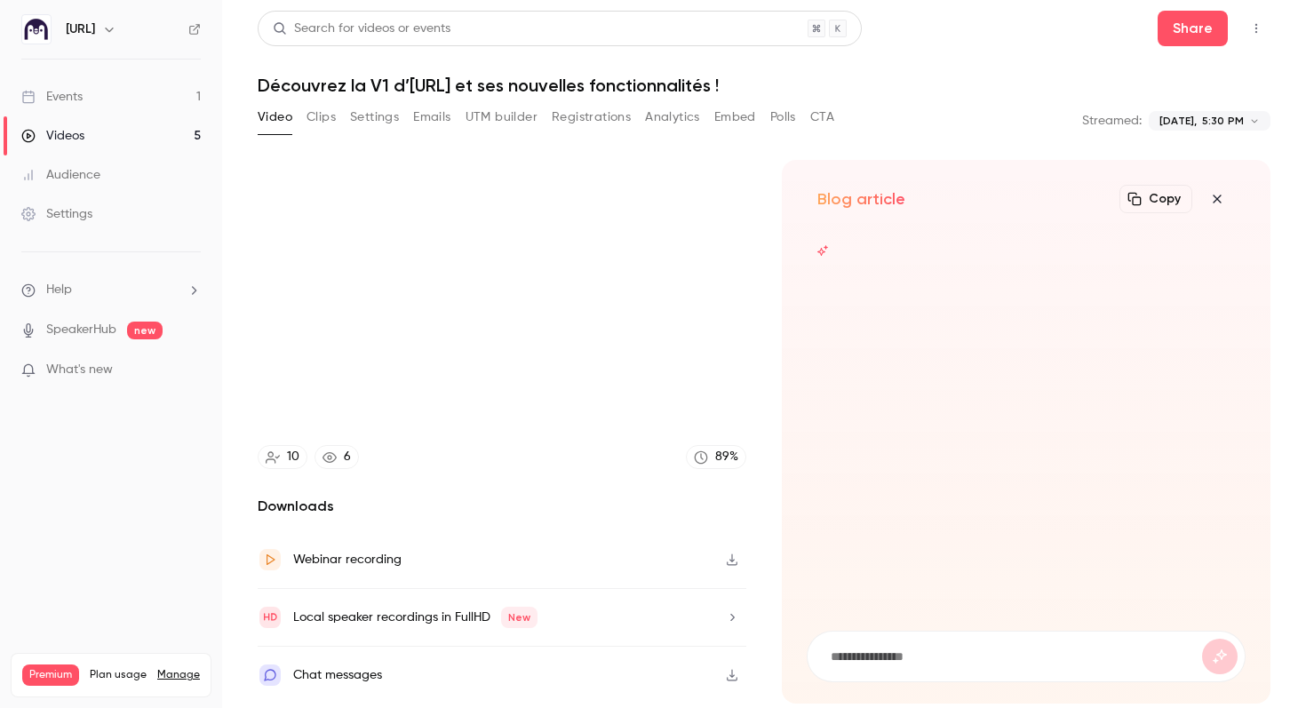
click at [1222, 192] on icon "button" at bounding box center [1217, 199] width 21 height 14
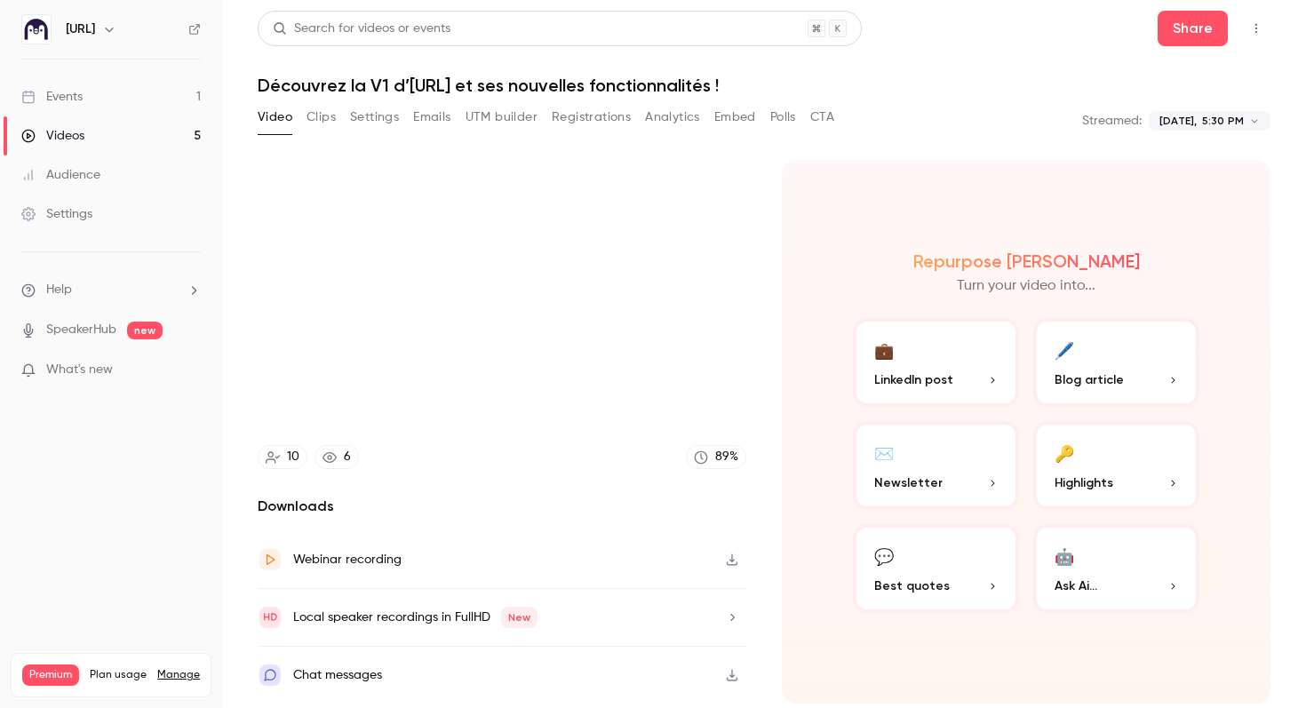
type input "***"
click at [153, 124] on link "Videos 5" at bounding box center [111, 135] width 222 height 39
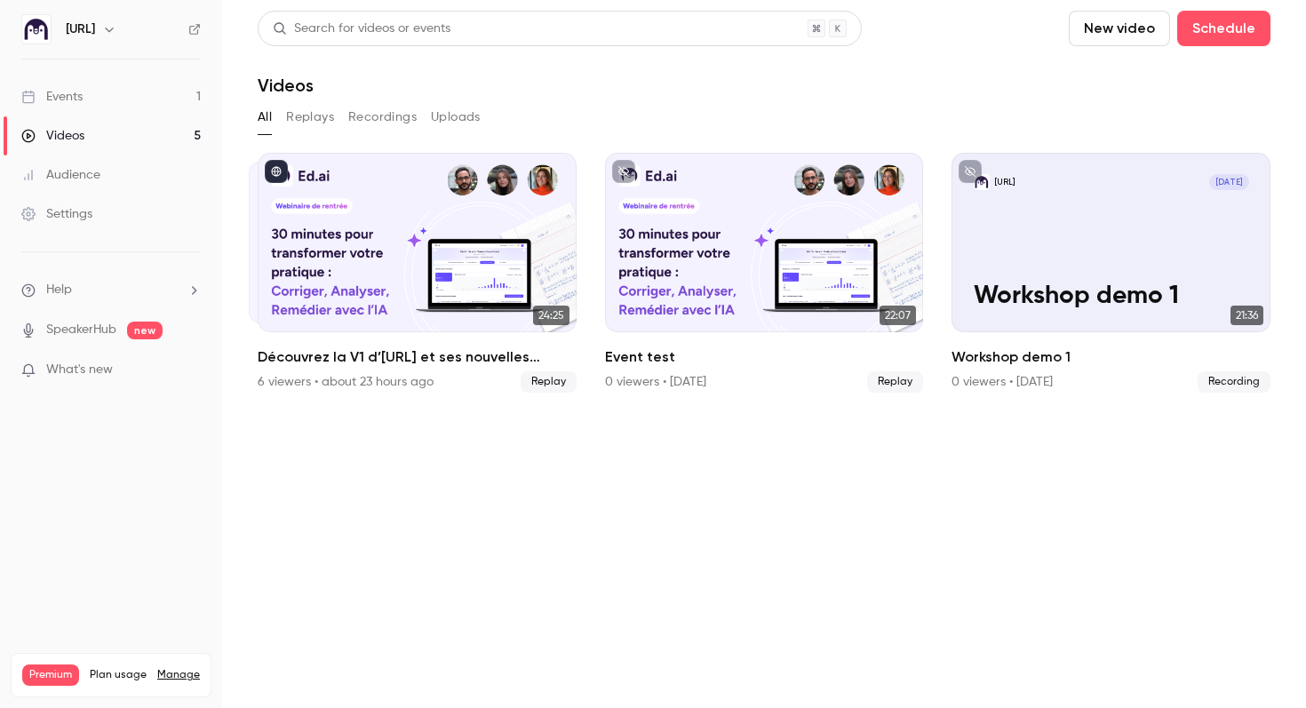
click at [145, 100] on link "Events 1" at bounding box center [111, 96] width 222 height 39
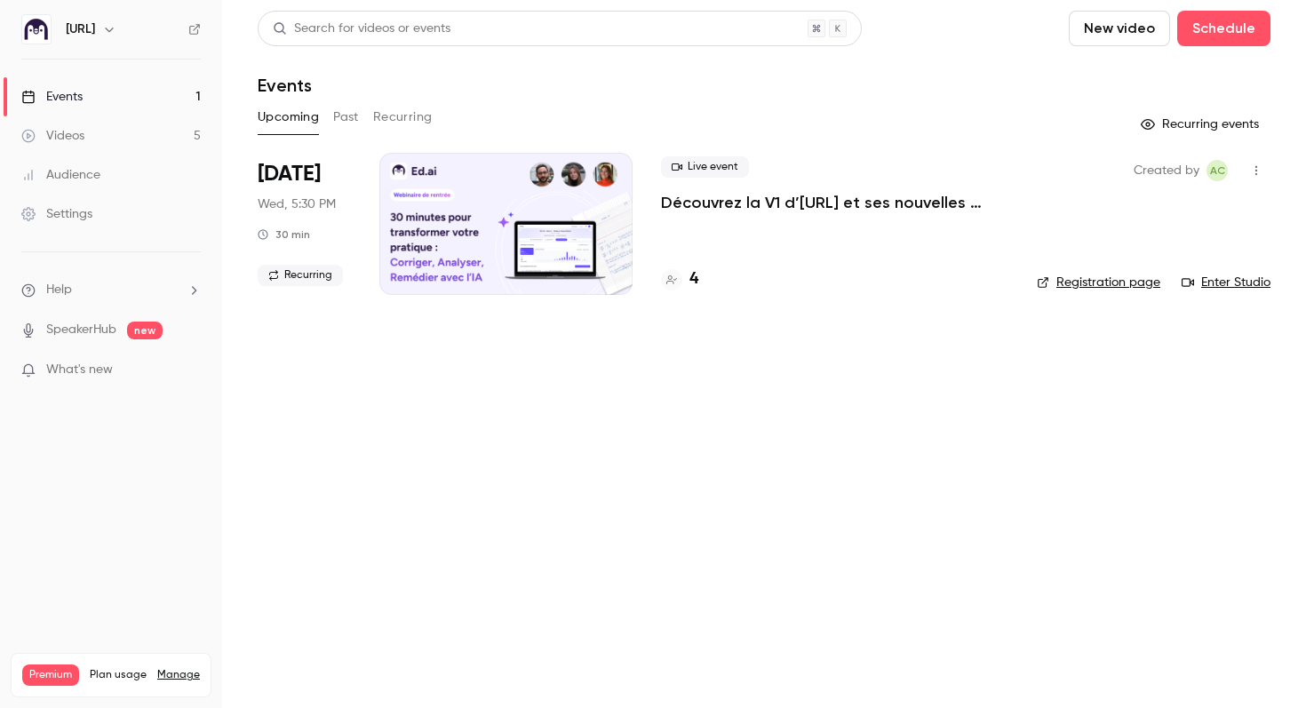
click at [412, 119] on button "Recurring" at bounding box center [403, 117] width 60 height 28
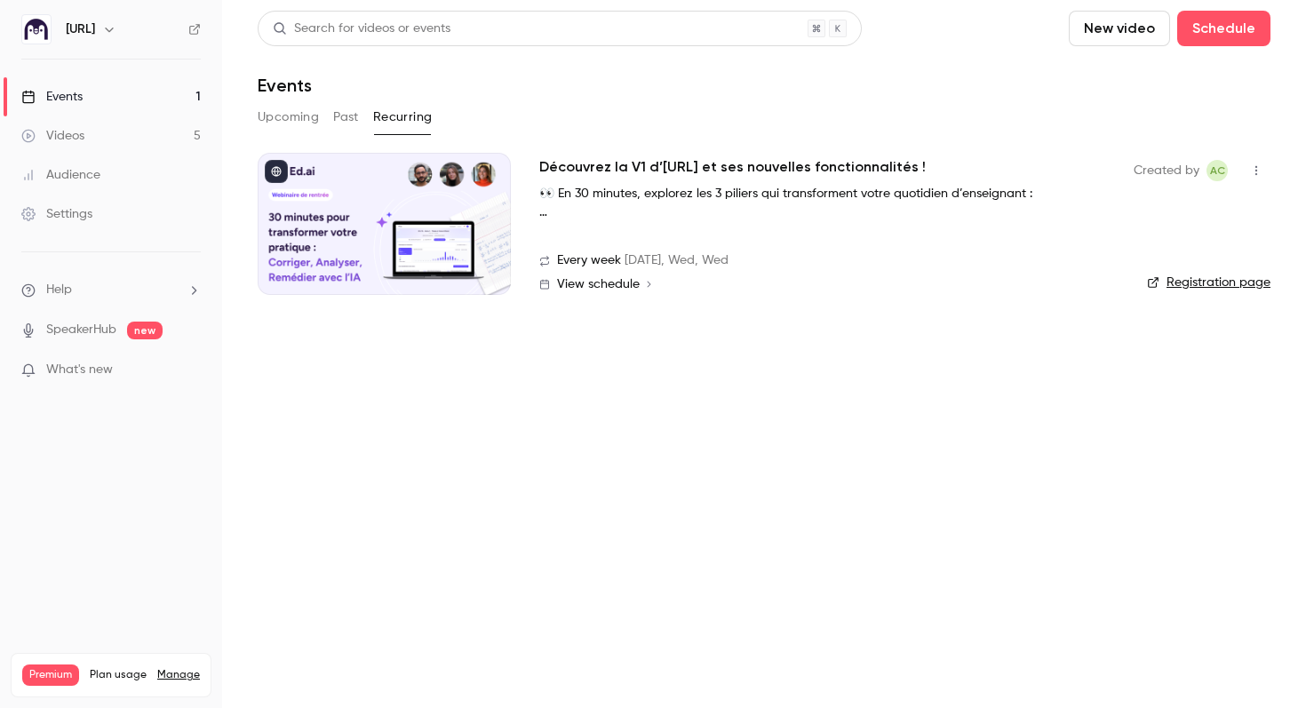
click at [627, 284] on span "View schedule" at bounding box center [598, 284] width 83 height 12
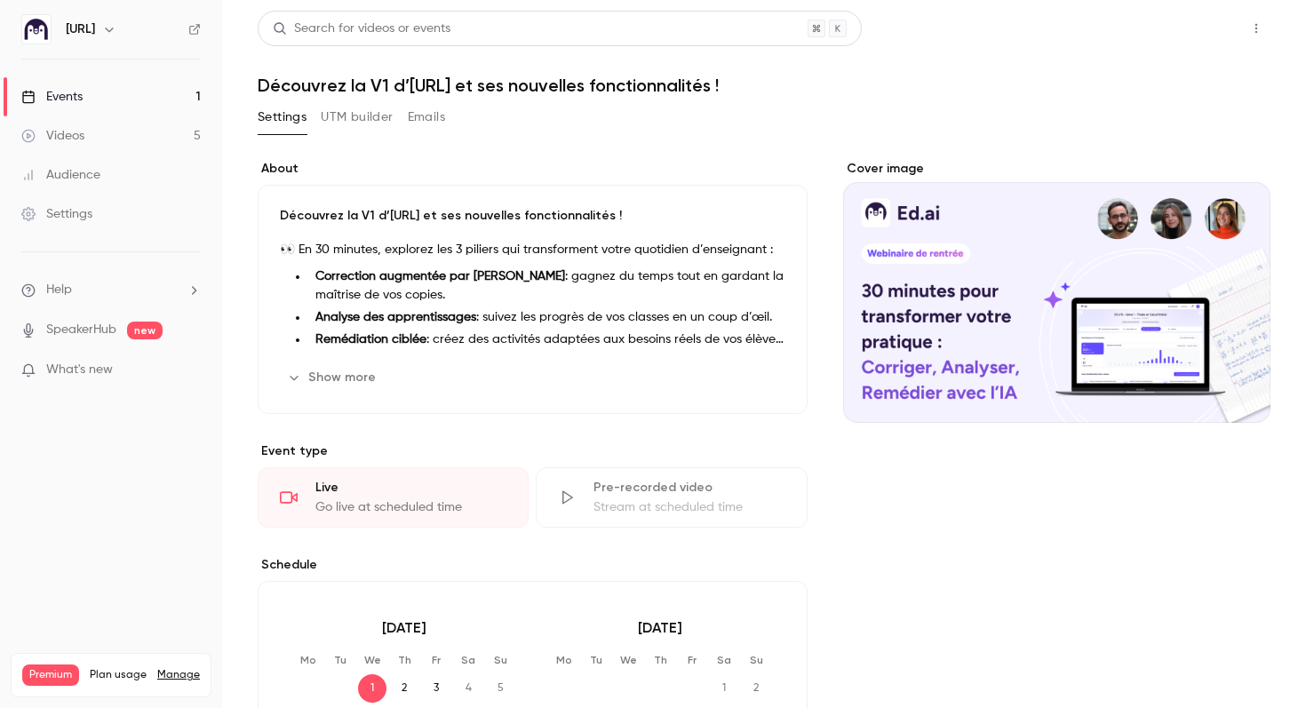
click at [1207, 34] on button "Share" at bounding box center [1193, 29] width 70 height 36
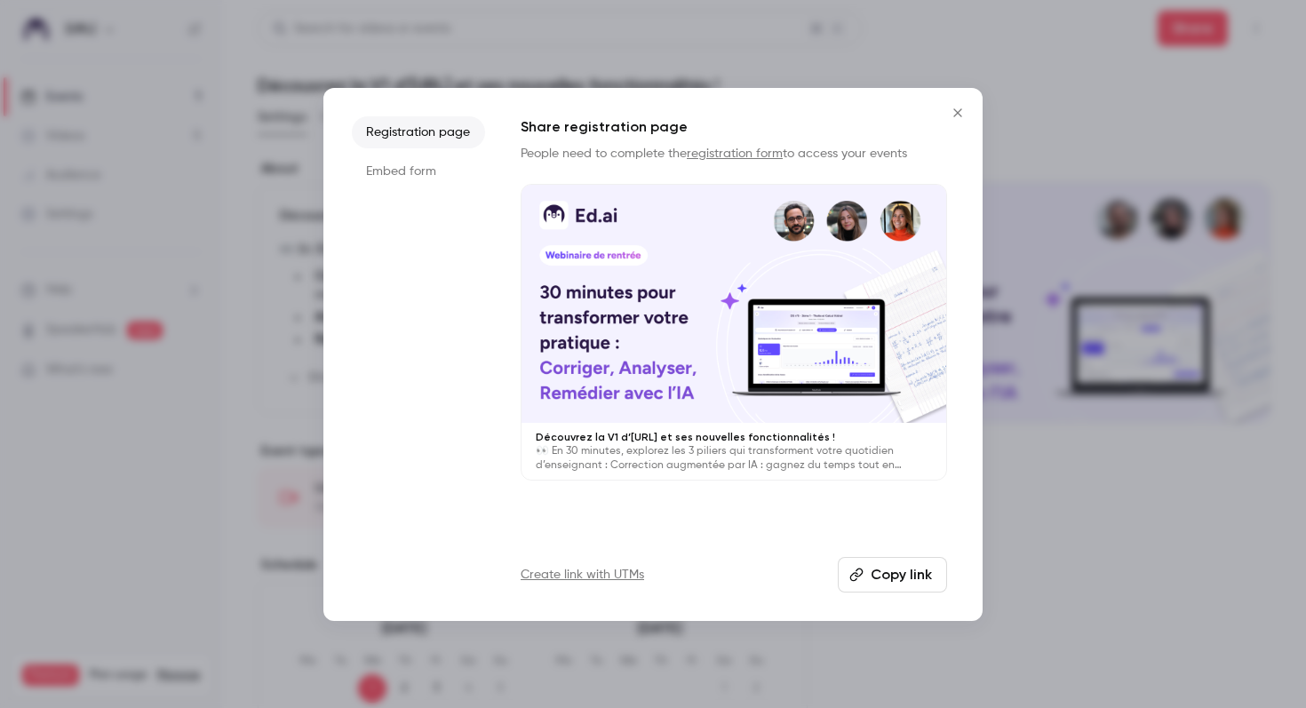
click at [876, 592] on div "Registration page Embed form Share registration page People need to complete th…" at bounding box center [653, 354] width 659 height 533
click at [871, 579] on button "Copy link" at bounding box center [892, 575] width 109 height 36
